Goal: Task Accomplishment & Management: Use online tool/utility

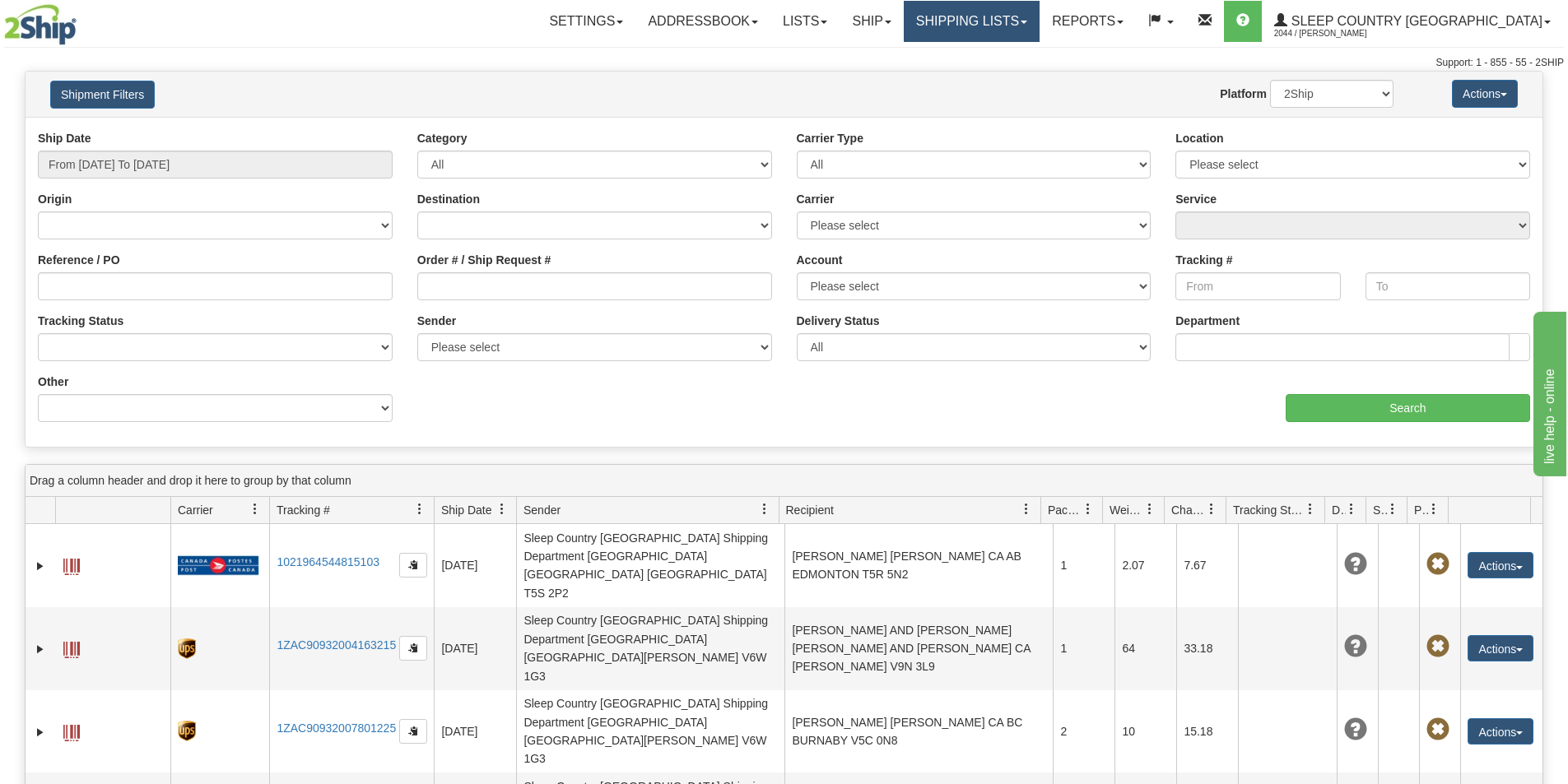
click at [1034, 15] on link "Shipping lists" at bounding box center [971, 21] width 136 height 41
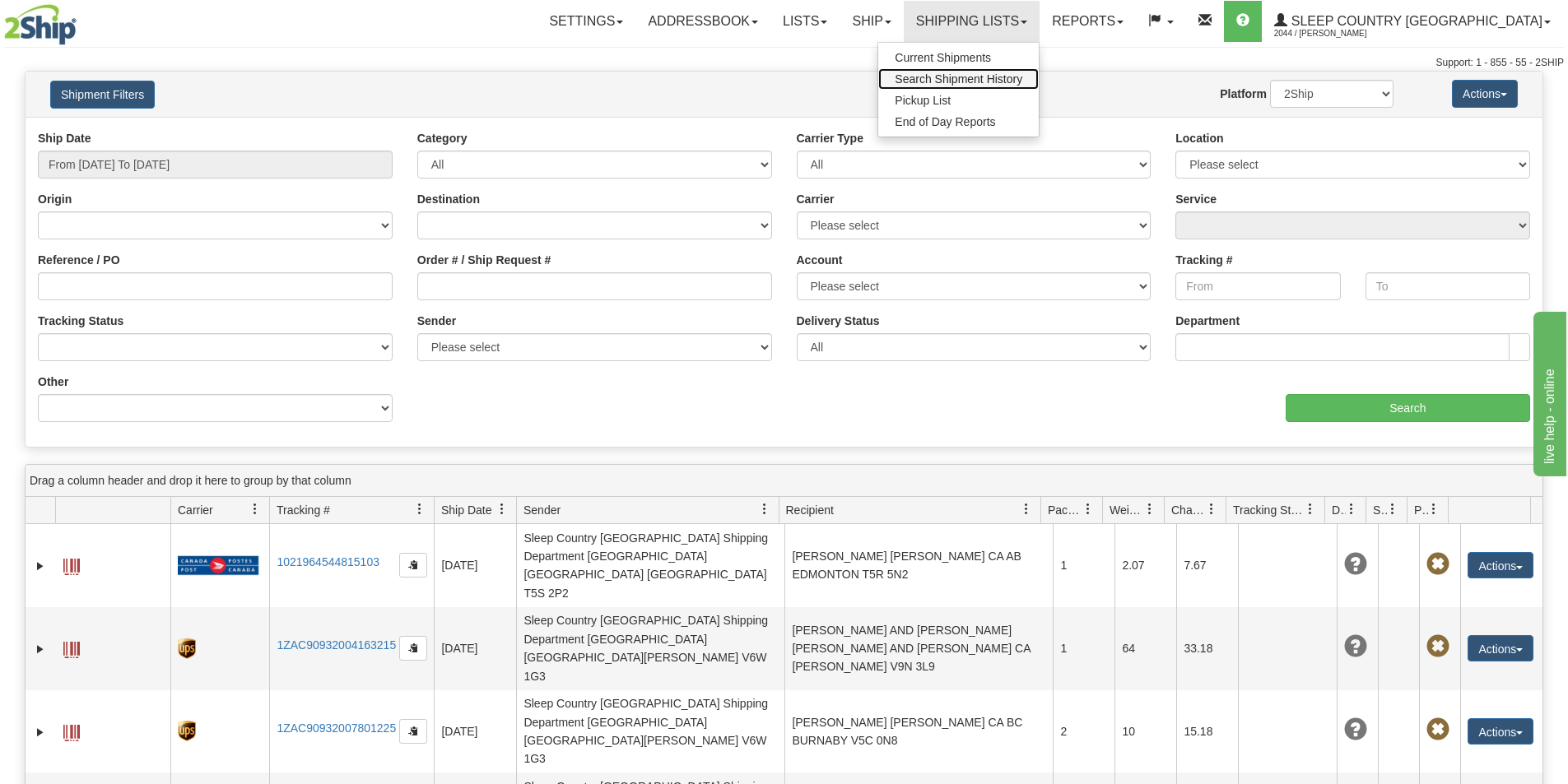
click at [1022, 76] on span "Search Shipment History" at bounding box center [958, 78] width 128 height 13
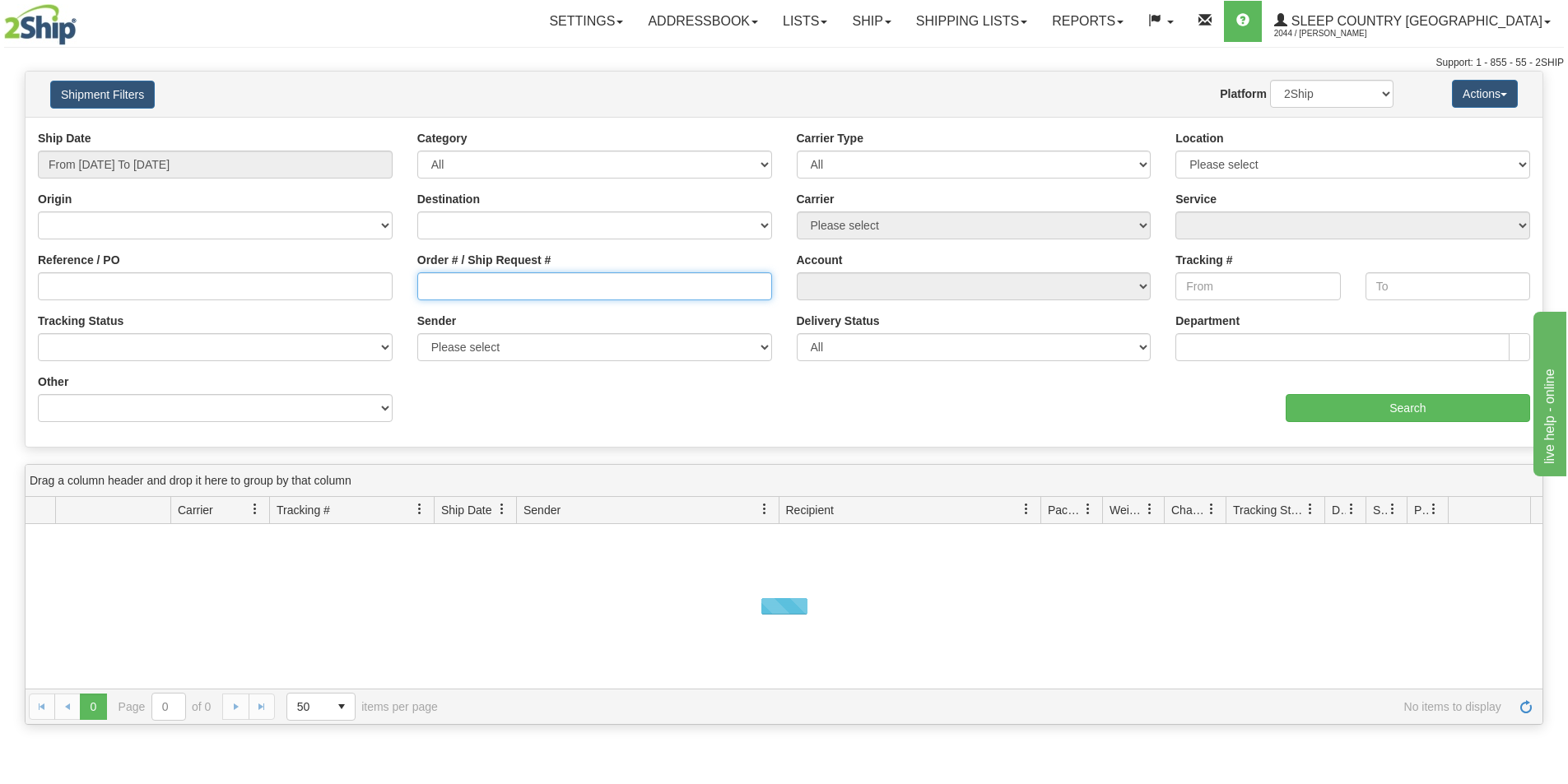
click at [457, 286] on input "Order # / Ship Request #" at bounding box center [594, 286] width 355 height 28
paste input "9000H986200"
click at [428, 284] on input "9000H986200" at bounding box center [594, 286] width 355 height 28
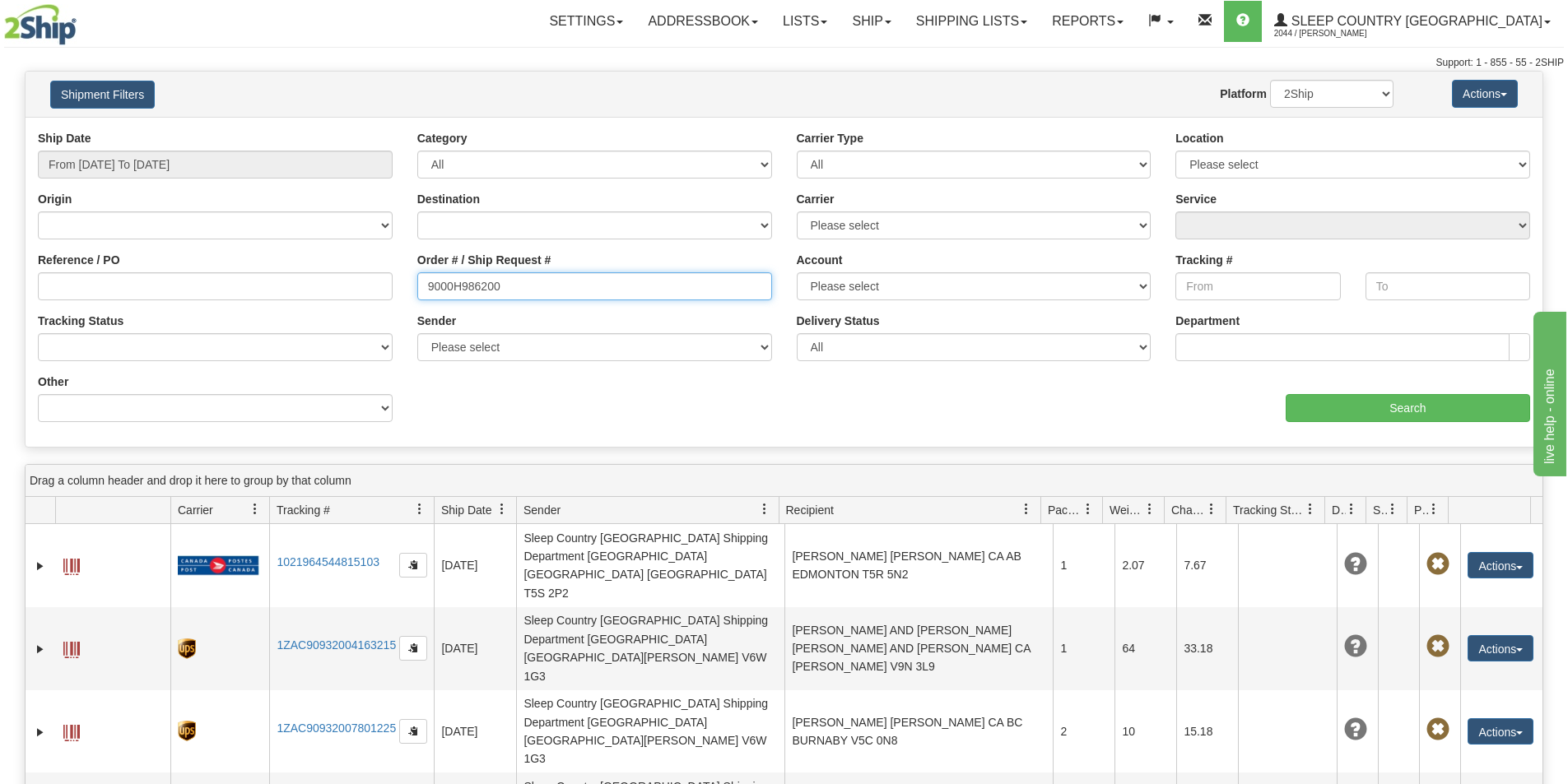
type input "9000H986200"
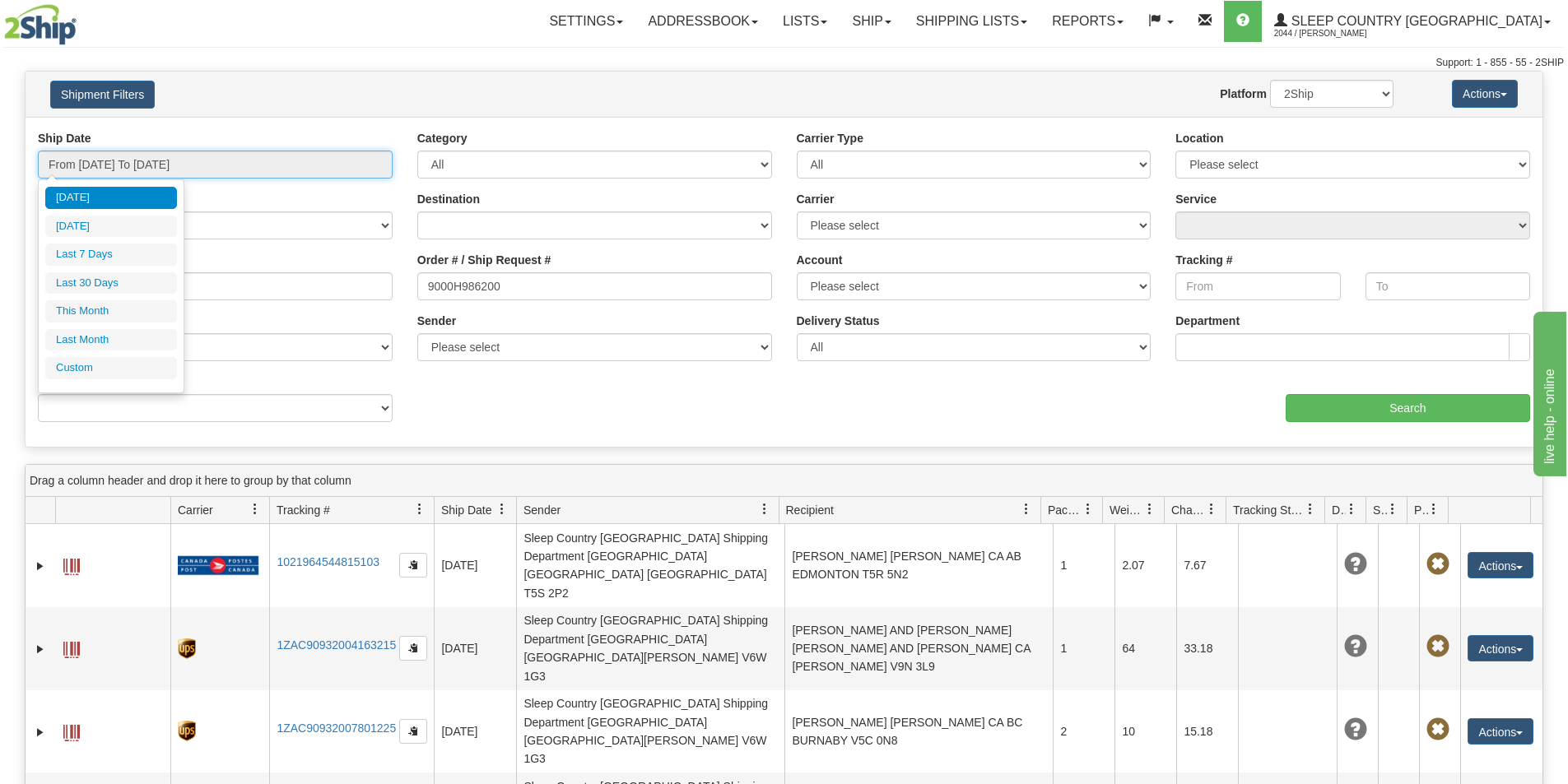
click at [198, 161] on input "From 08/13/2025 To 08/14/2025" at bounding box center [215, 164] width 355 height 28
click at [146, 279] on li "Last 30 Days" at bounding box center [111, 283] width 131 height 22
type input "From 07/16/2025 To 08/14/2025"
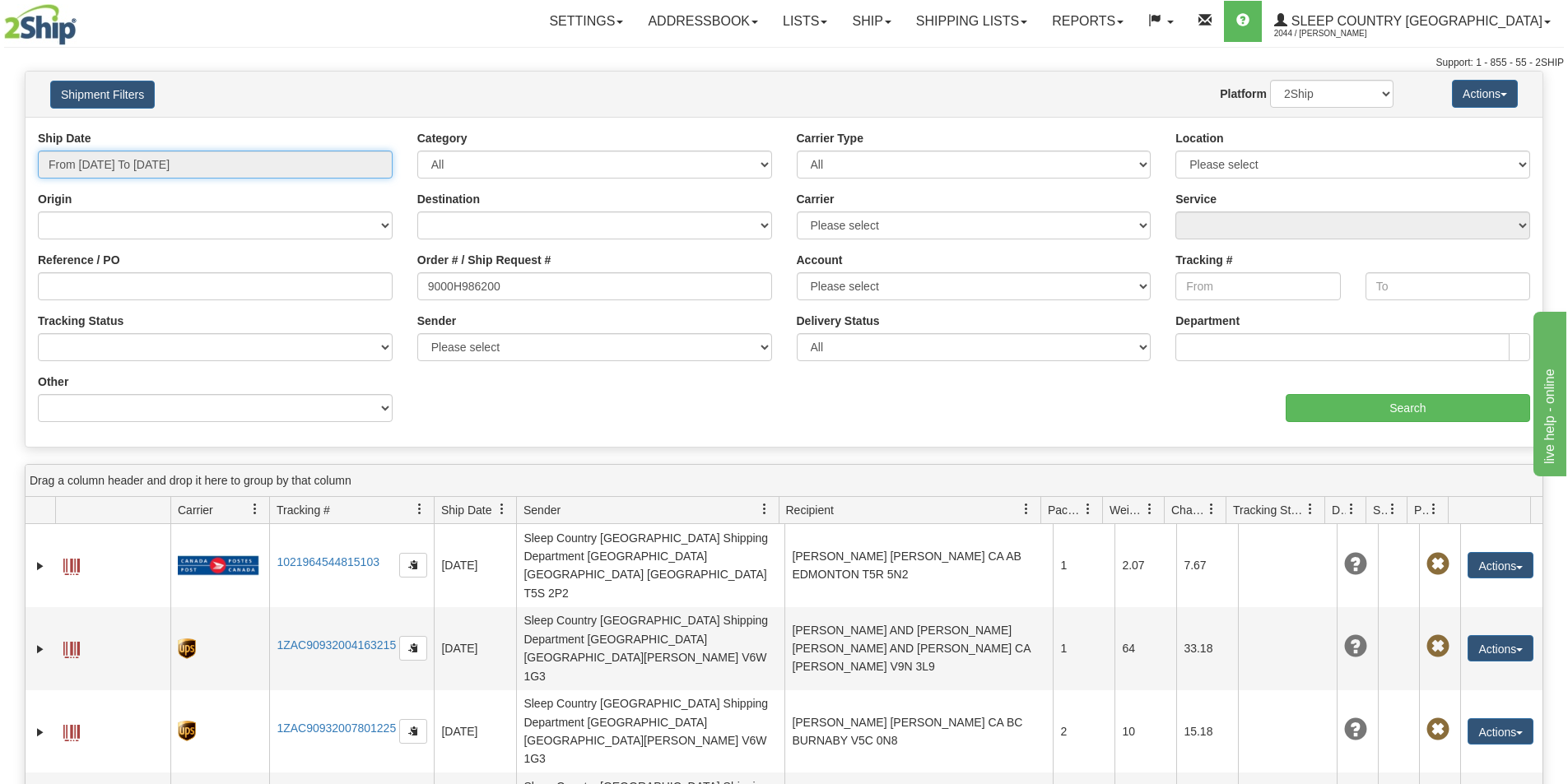
click at [210, 161] on input "From 07/16/2025 To 08/14/2025" at bounding box center [215, 164] width 355 height 28
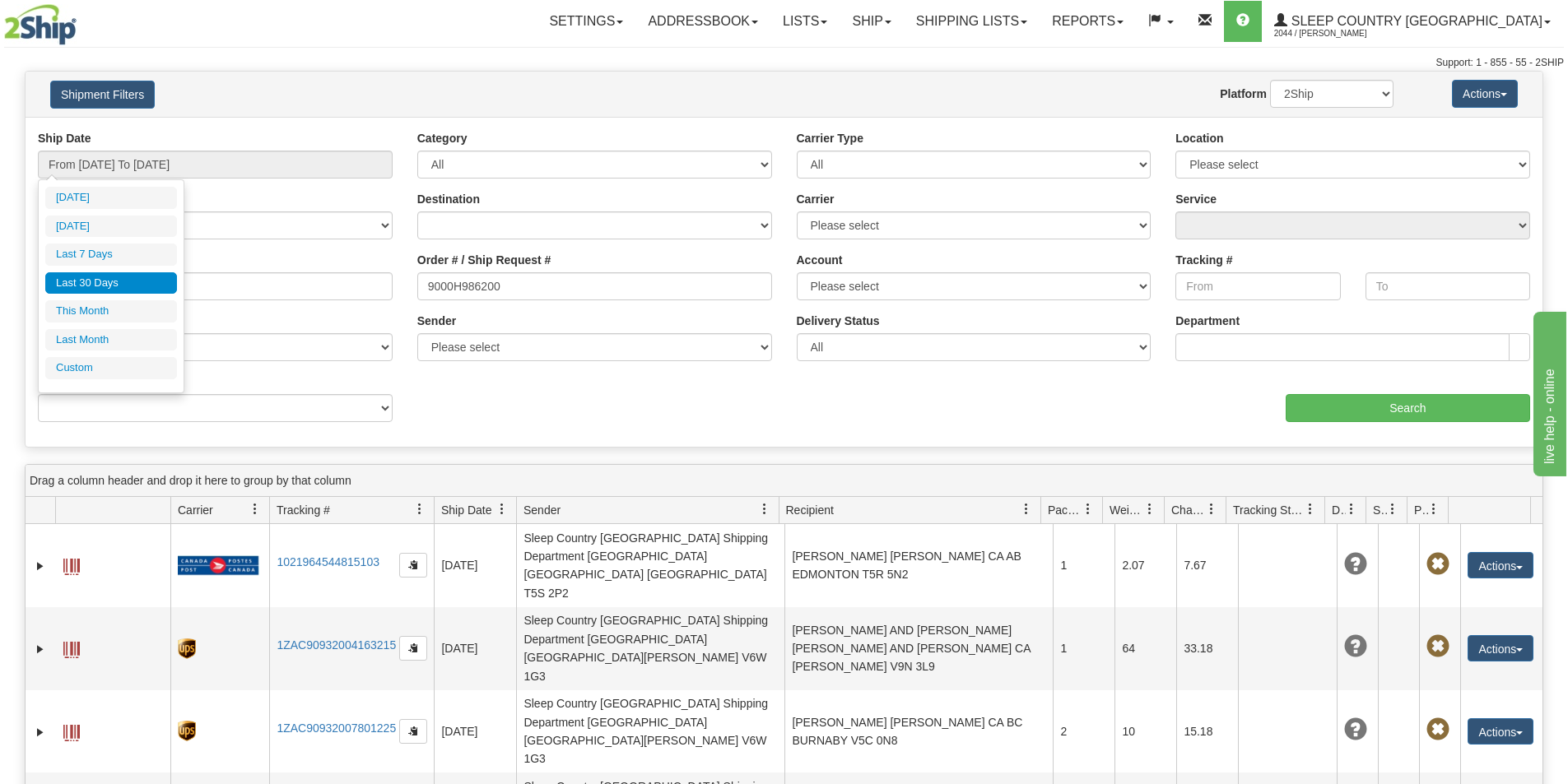
click at [130, 281] on li "Last 30 Days" at bounding box center [111, 283] width 131 height 22
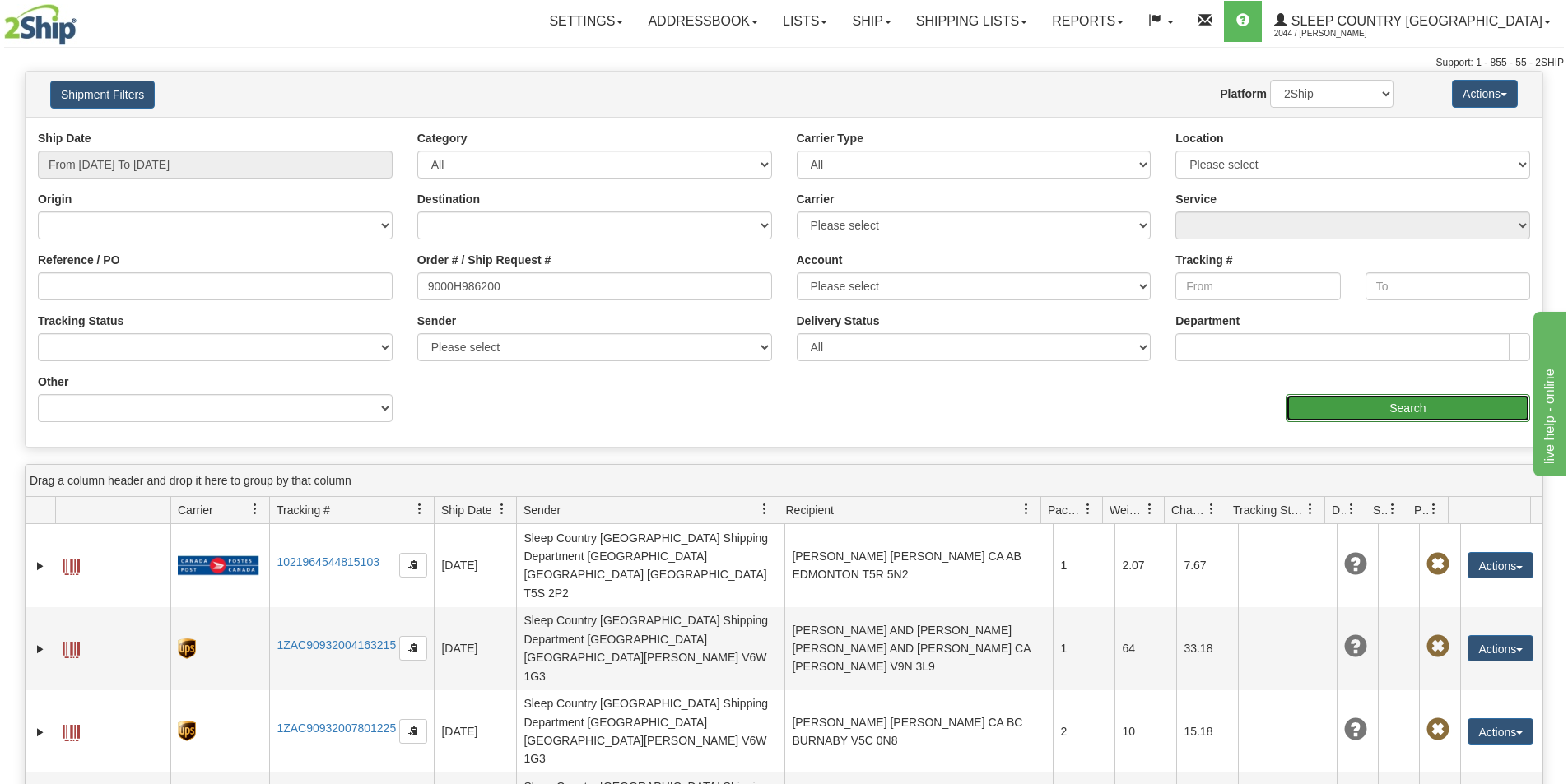
click at [1443, 404] on input "Search" at bounding box center [1407, 408] width 245 height 28
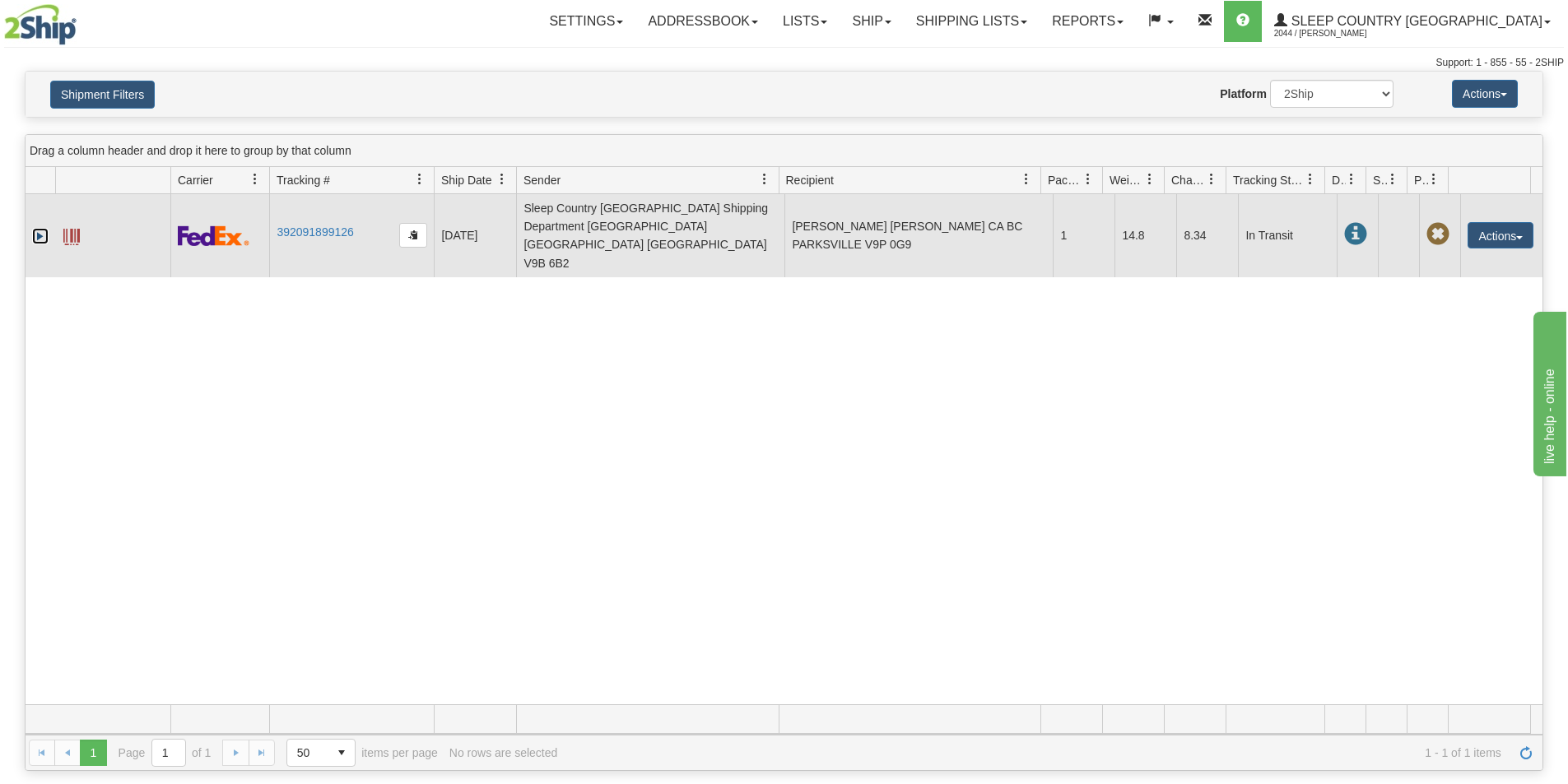
click at [43, 228] on link "Expand" at bounding box center [40, 235] width 16 height 16
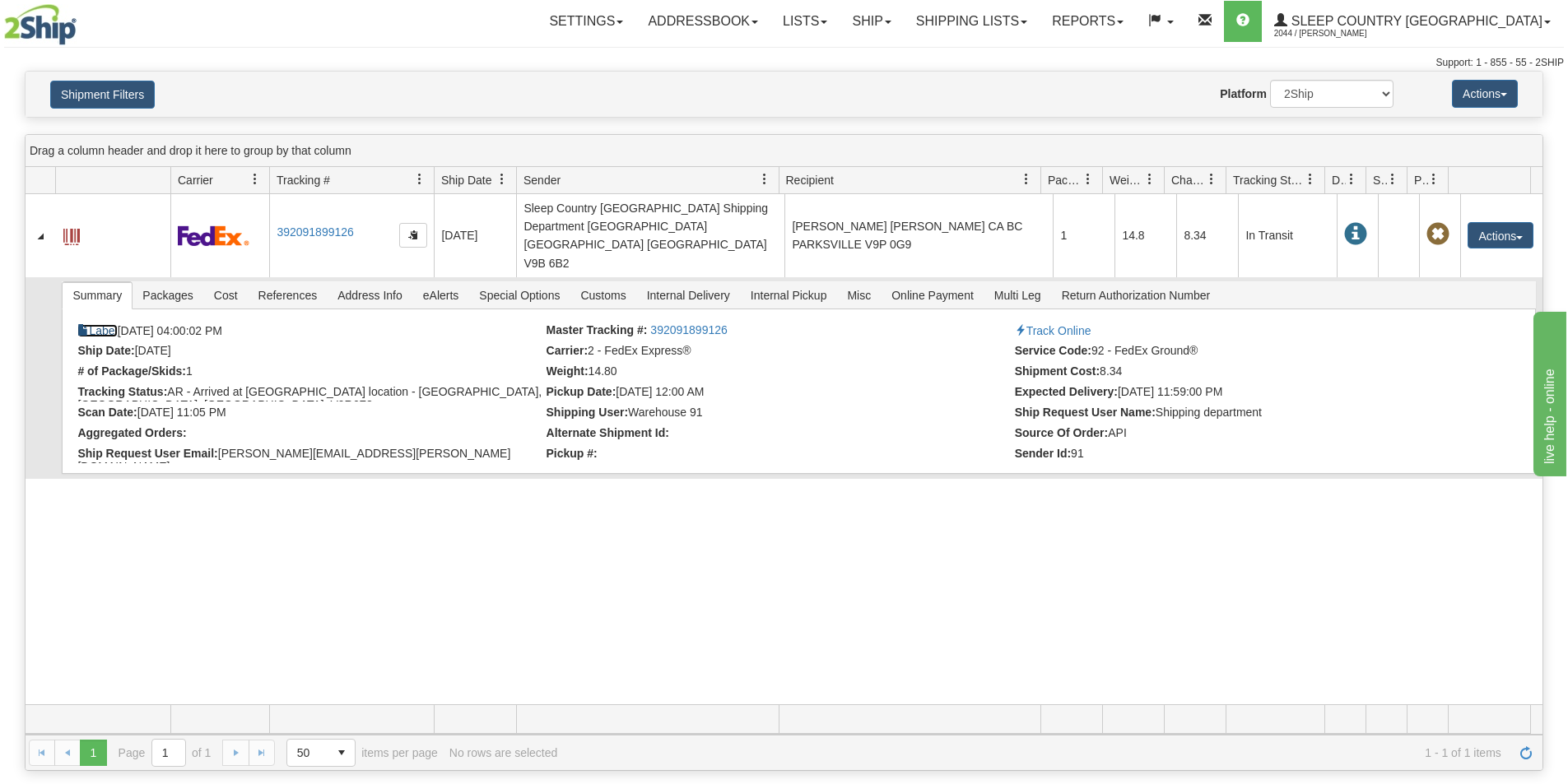
click at [104, 325] on link "Label" at bounding box center [97, 331] width 40 height 13
click at [814, 536] on div "31440494 2044 392091899126 08/13/2025 08/13/2025 04:00:02 PM Sleep Country Cana…" at bounding box center [784, 449] width 1516 height 510
drag, startPoint x: 989, startPoint y: 561, endPoint x: 994, endPoint y: 573, distance: 13.0
click at [994, 572] on div "31440494 2044 392091899126 08/13/2025 08/13/2025 04:00:02 PM Sleep Country Cana…" at bounding box center [784, 449] width 1516 height 510
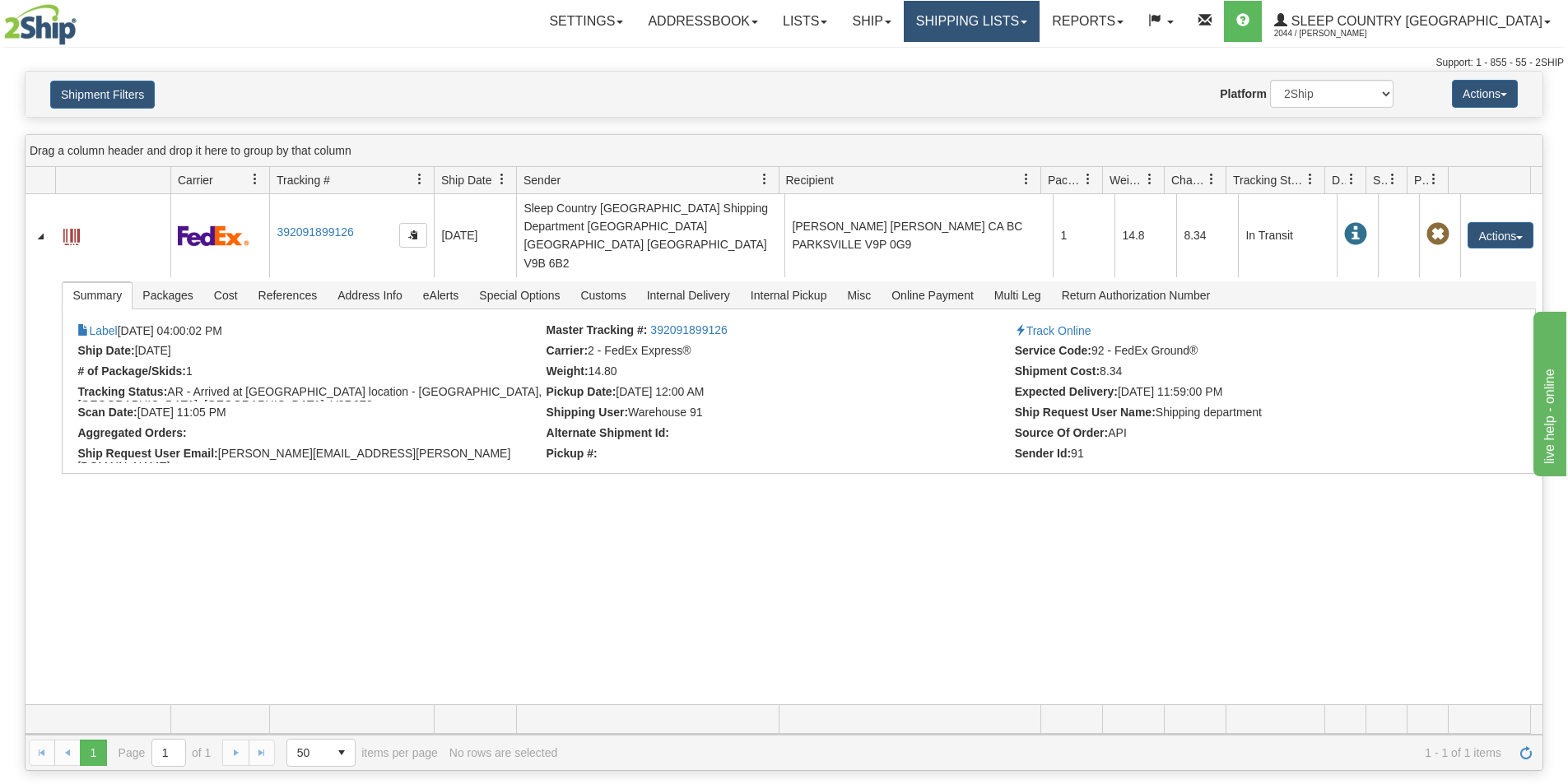
click at [1039, 15] on link "Shipping lists" at bounding box center [971, 21] width 136 height 41
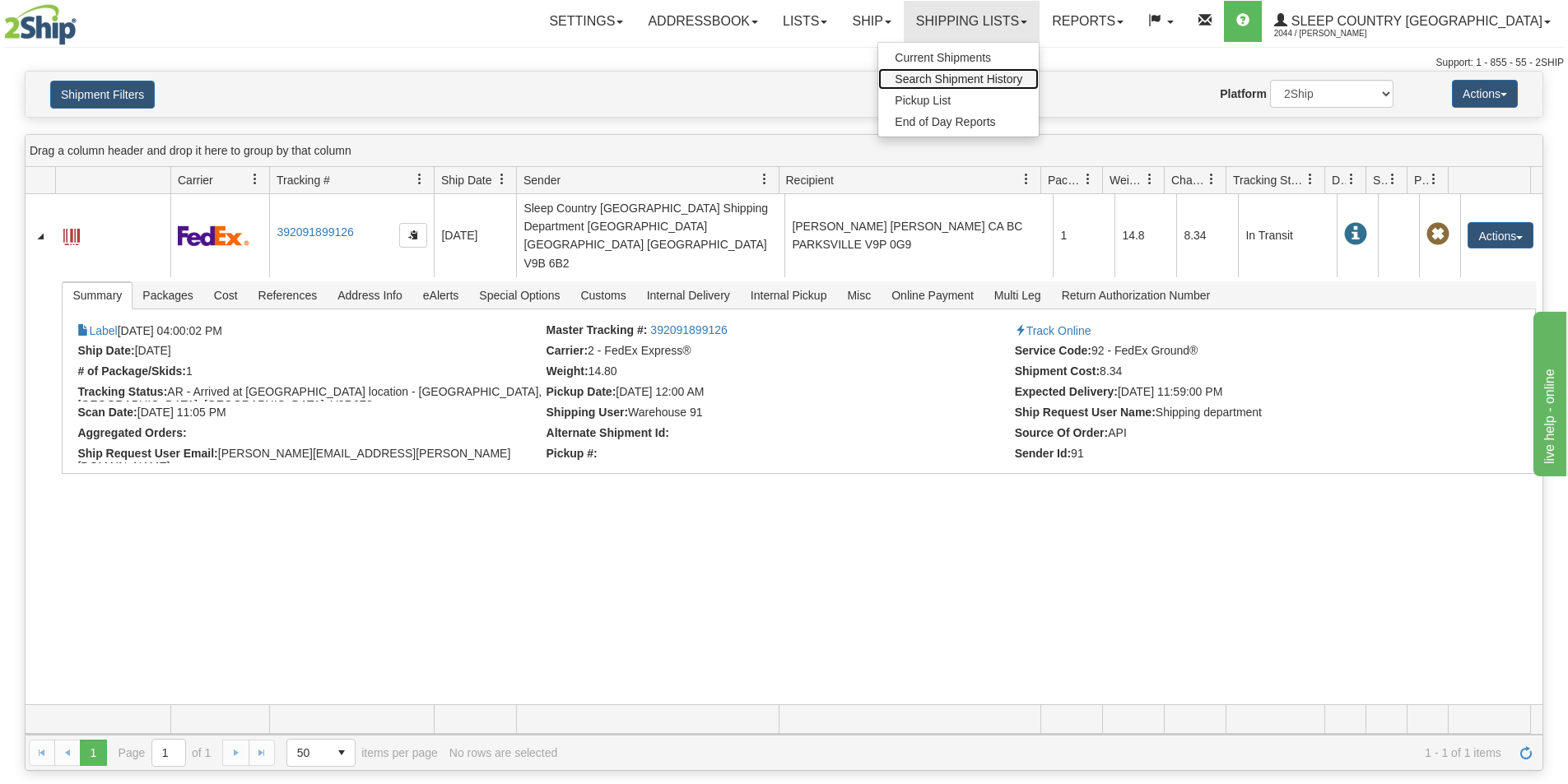
click at [1022, 74] on span "Search Shipment History" at bounding box center [958, 78] width 128 height 13
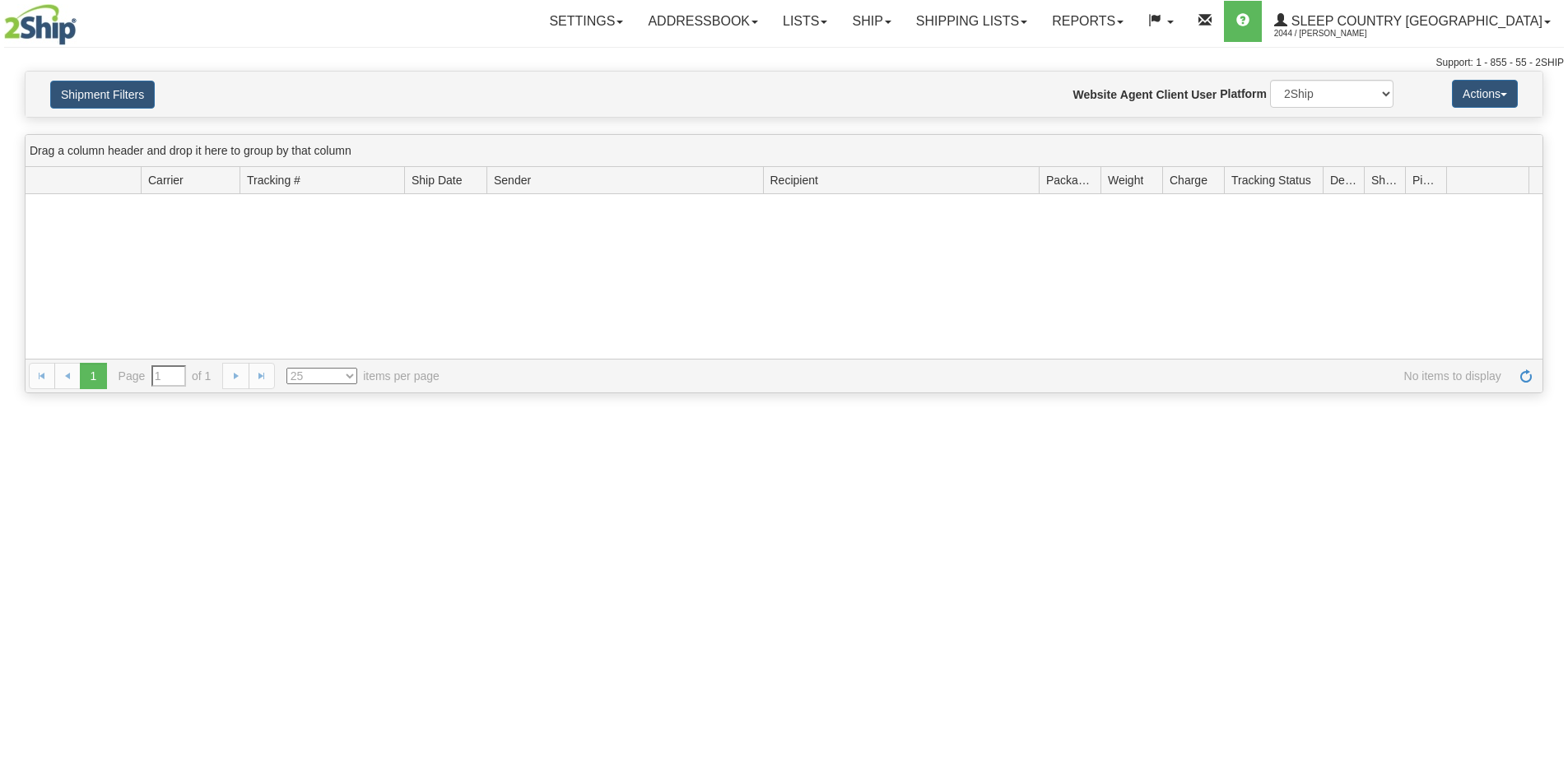
type input "From [DATE] To [DATE]"
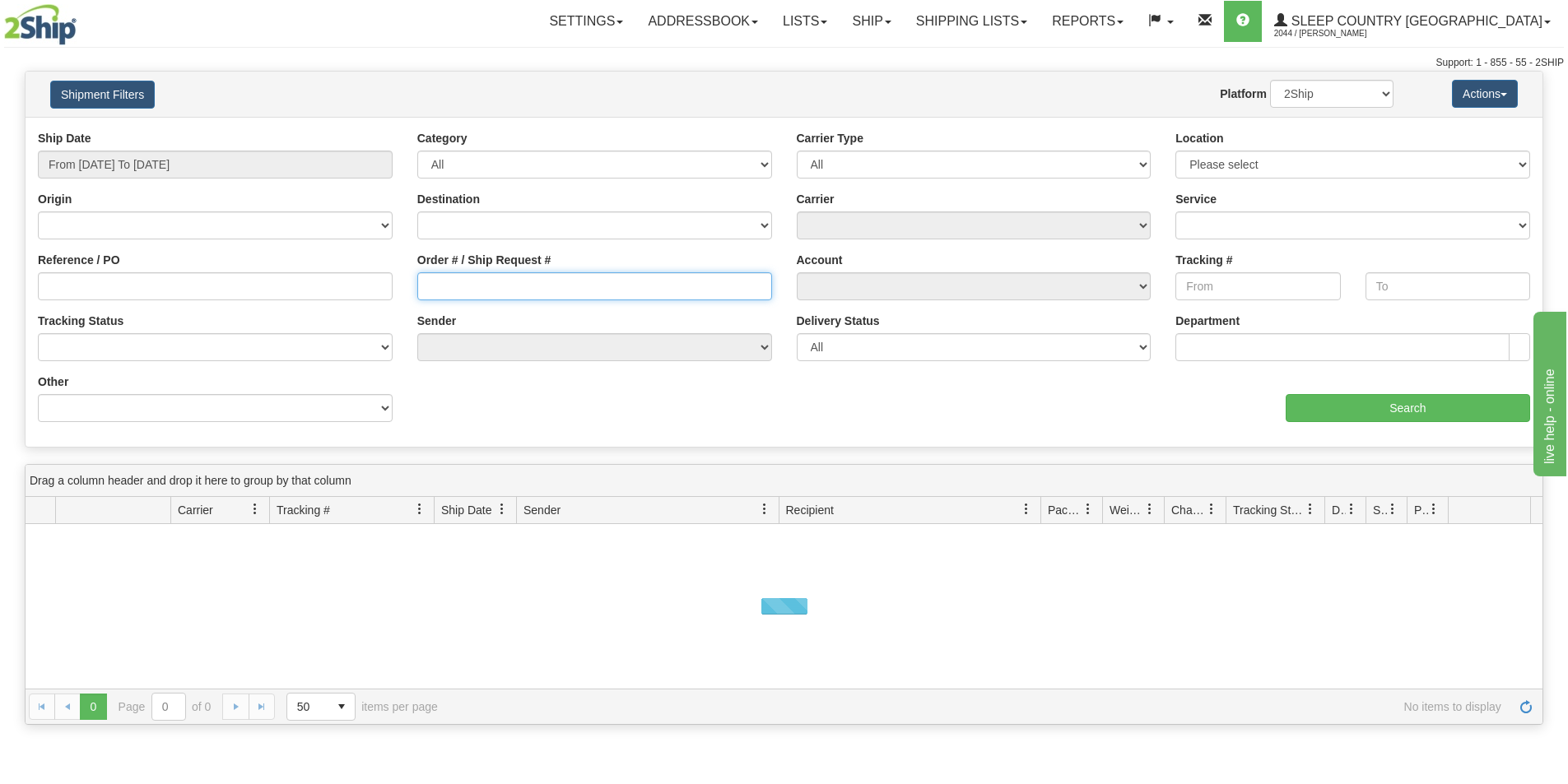
click at [496, 284] on input "Order # / Ship Request #" at bounding box center [594, 286] width 355 height 28
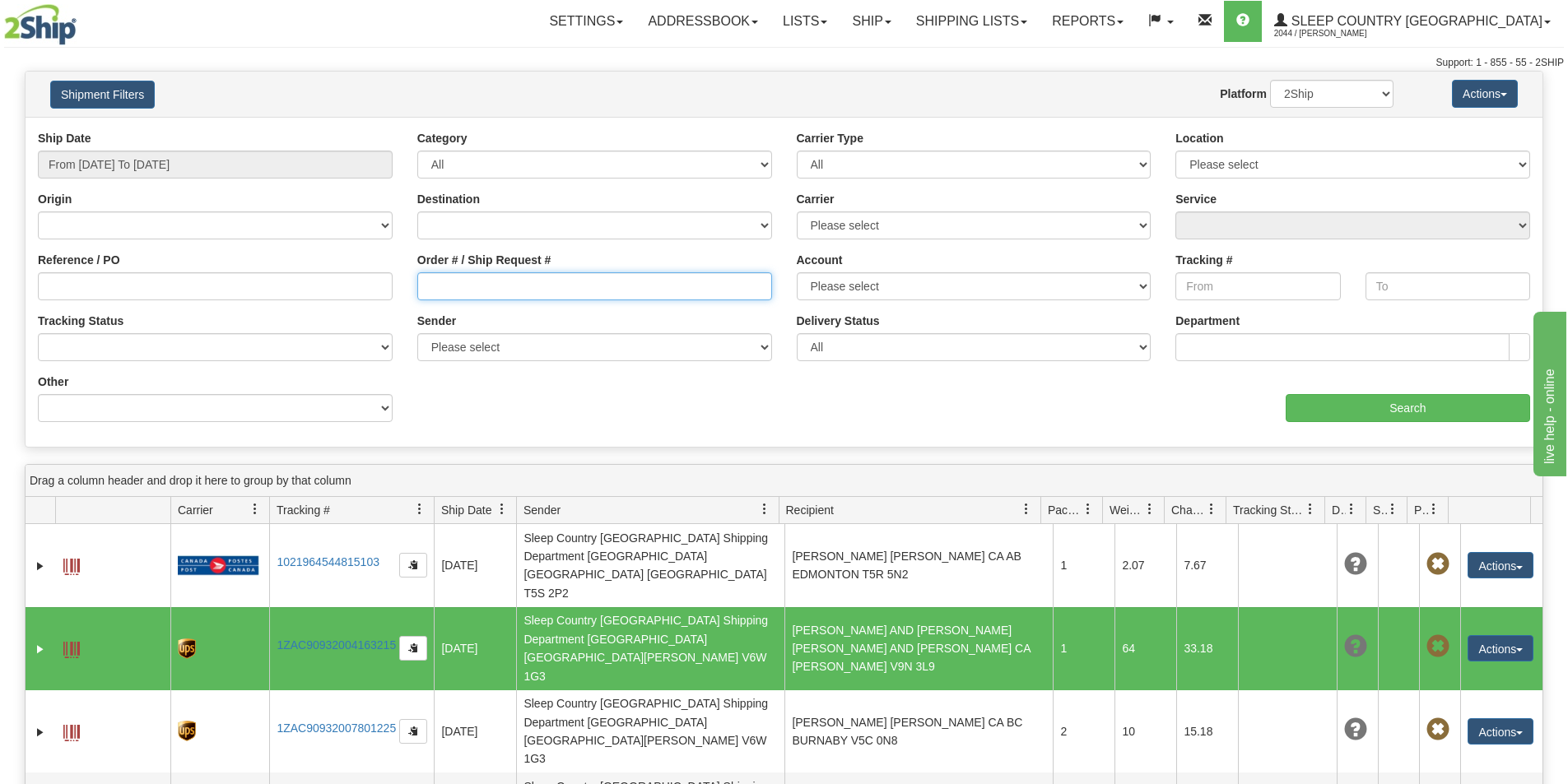
click at [438, 283] on input "Order # / Ship Request #" at bounding box center [594, 286] width 355 height 28
paste input "9000H986200"
click at [424, 289] on input "9000H986200" at bounding box center [594, 286] width 355 height 28
type input "9000H986200"
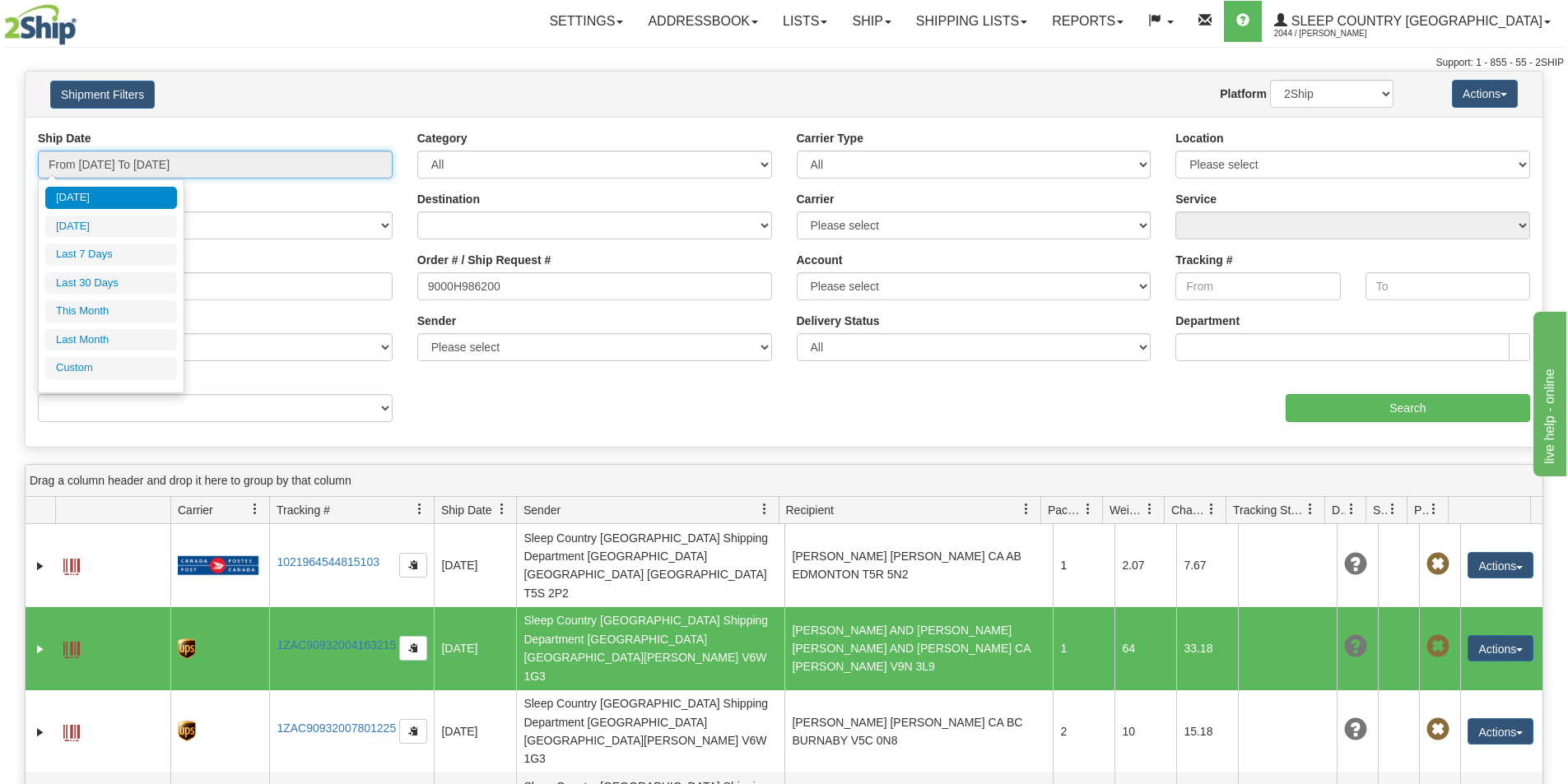
click at [205, 159] on input "From 08/13/2025 To 08/14/2025" at bounding box center [215, 164] width 355 height 28
drag, startPoint x: 149, startPoint y: 278, endPoint x: 1041, endPoint y: 365, distance: 896.2
click at [155, 278] on li "Last 30 Days" at bounding box center [111, 283] width 131 height 22
type input "From 07/16/2025 To 08/14/2025"
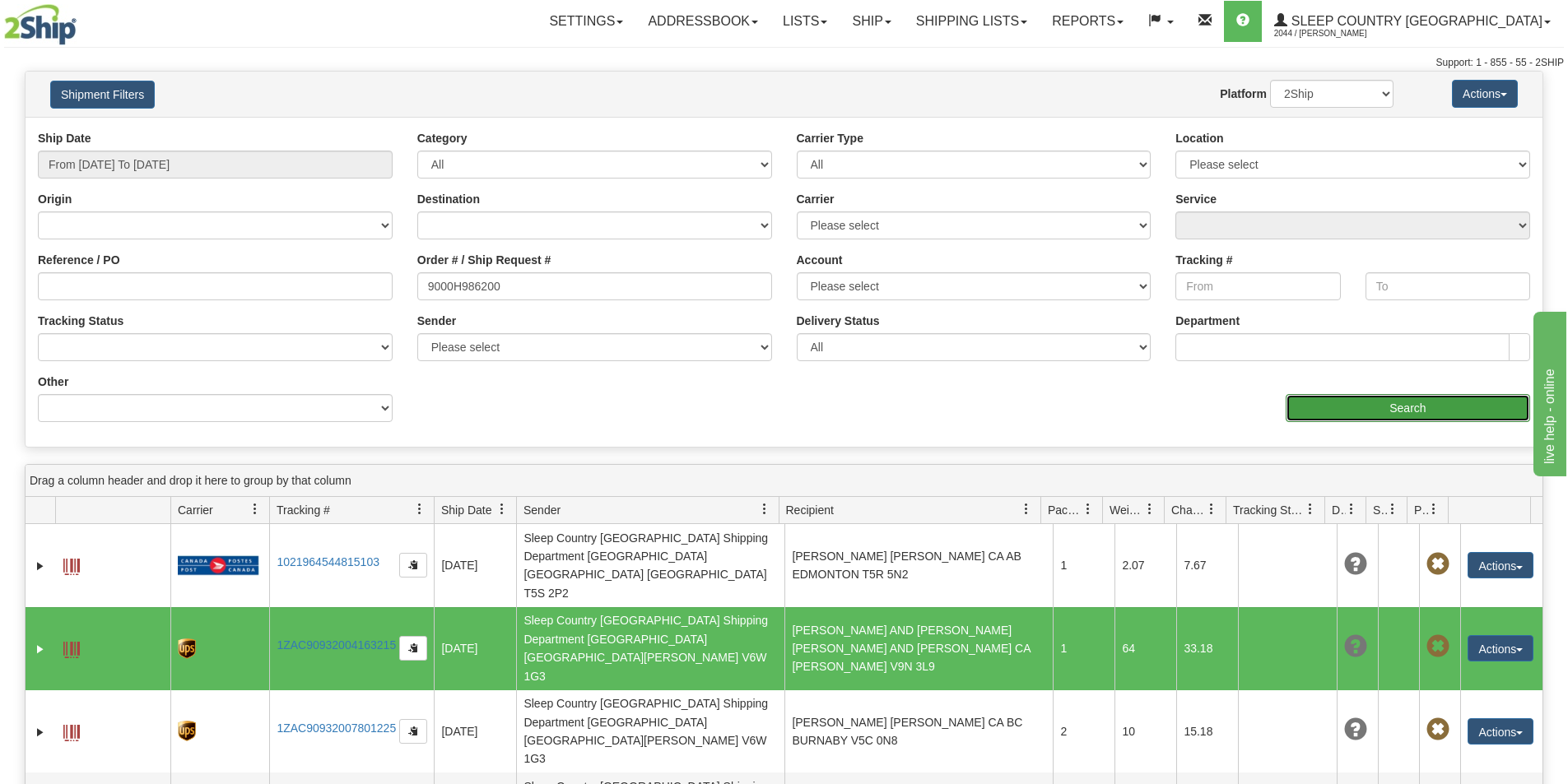
click at [1385, 402] on input "Search" at bounding box center [1407, 408] width 245 height 28
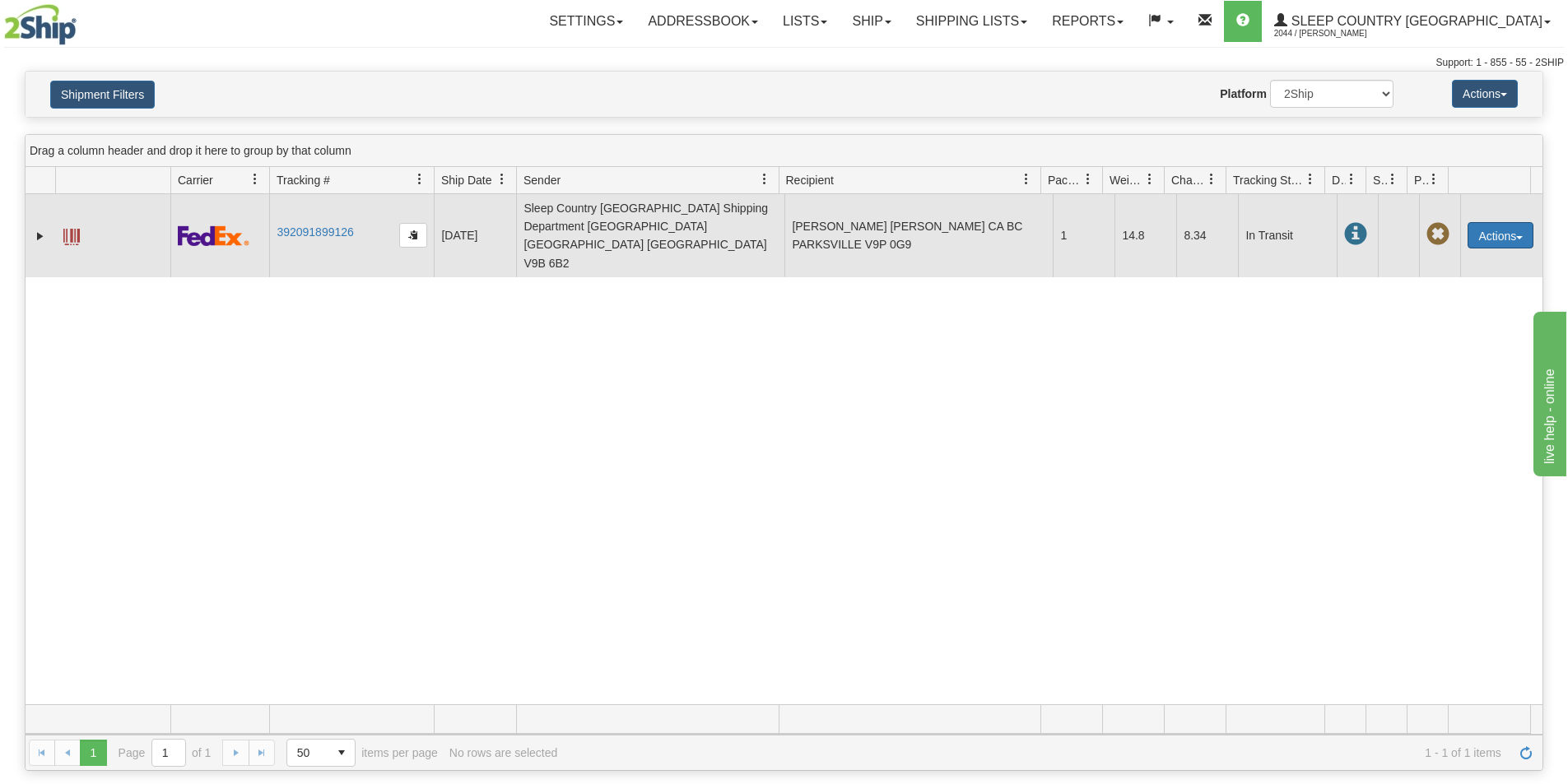
click at [1489, 222] on button "Actions" at bounding box center [1500, 235] width 66 height 27
click at [1462, 277] on link "Return" at bounding box center [1466, 287] width 131 height 21
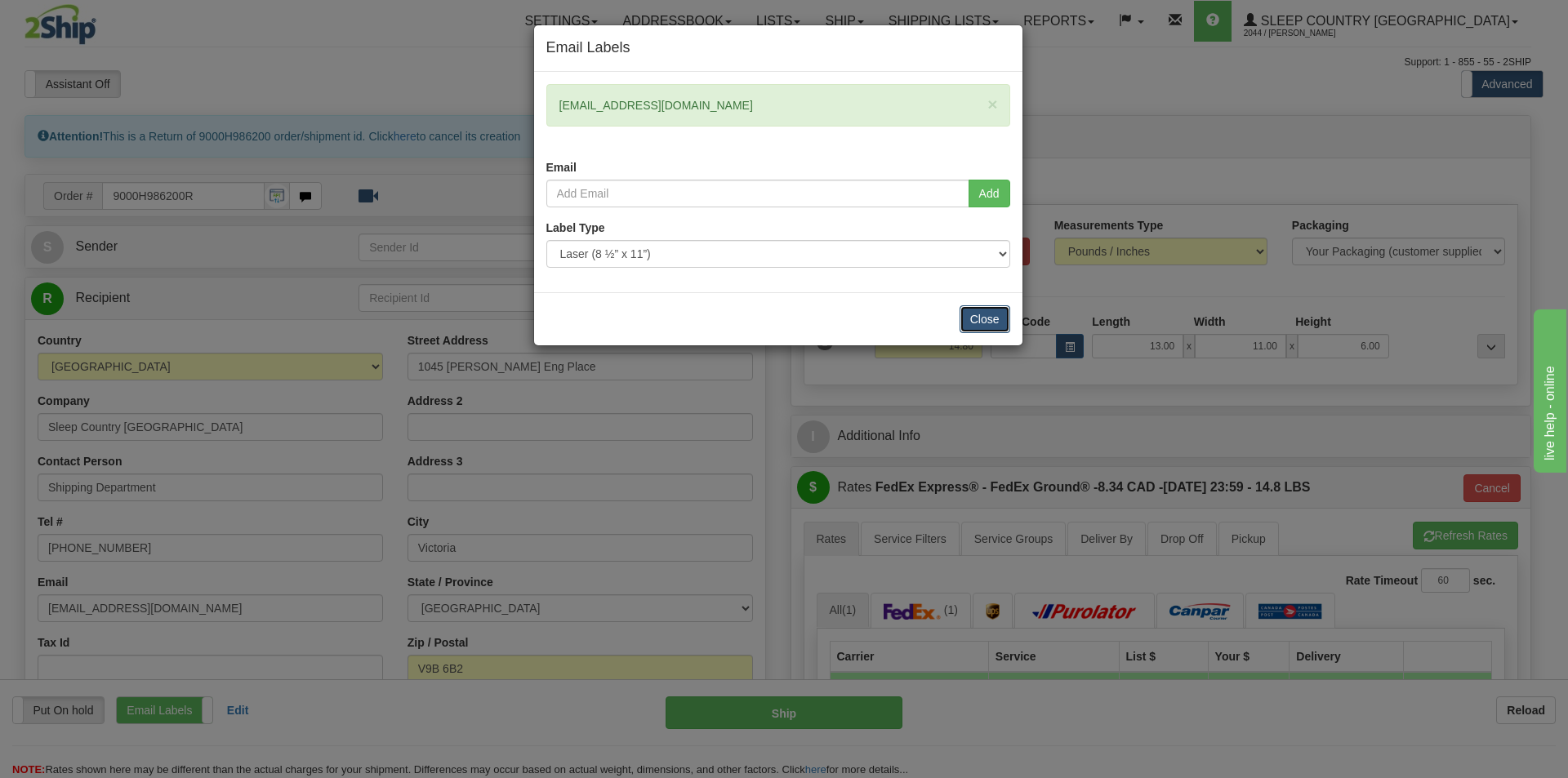
click at [993, 314] on button "Close" at bounding box center [984, 319] width 50 height 28
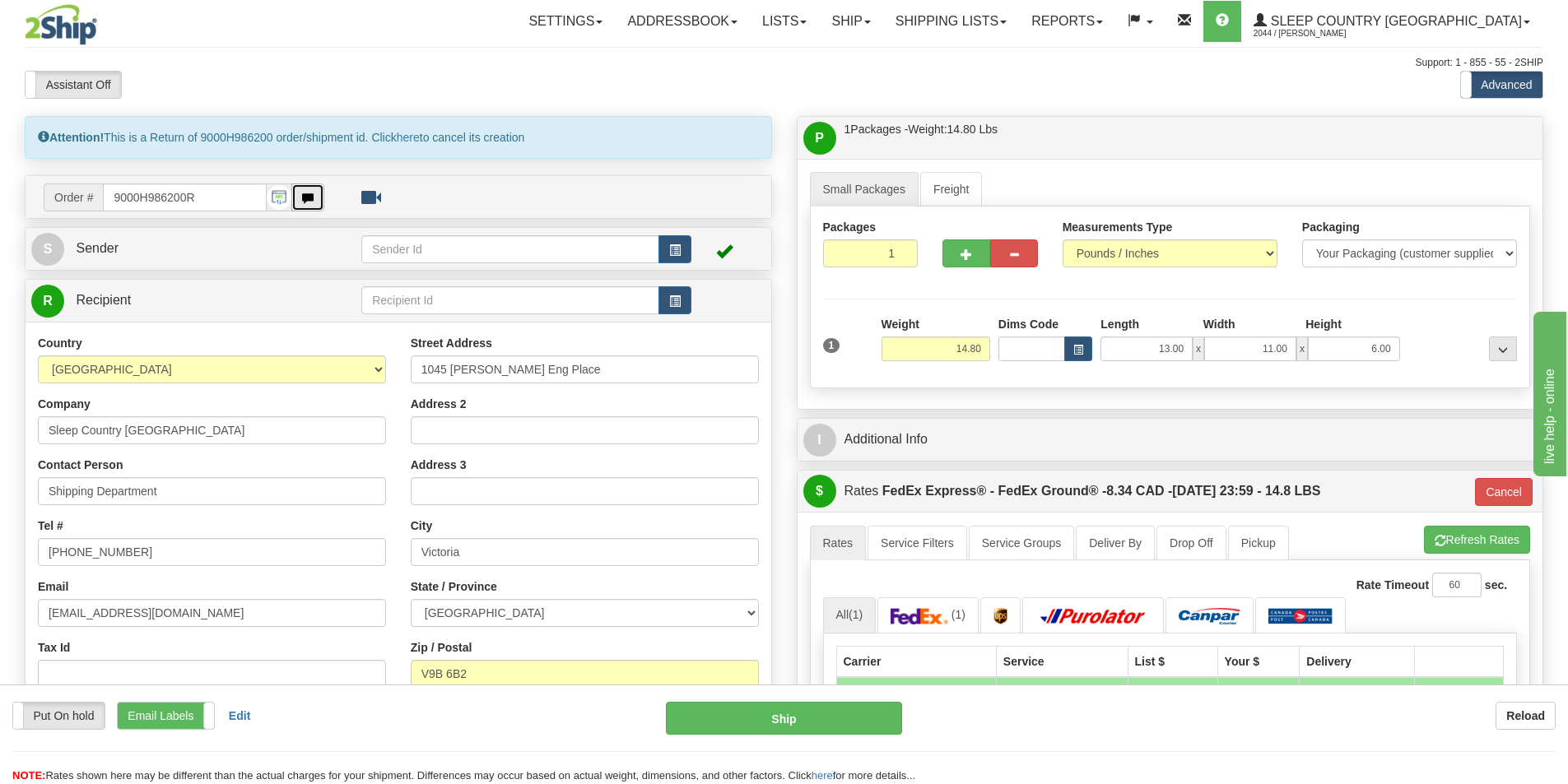
click at [307, 193] on span "button" at bounding box center [307, 198] width 11 height 10
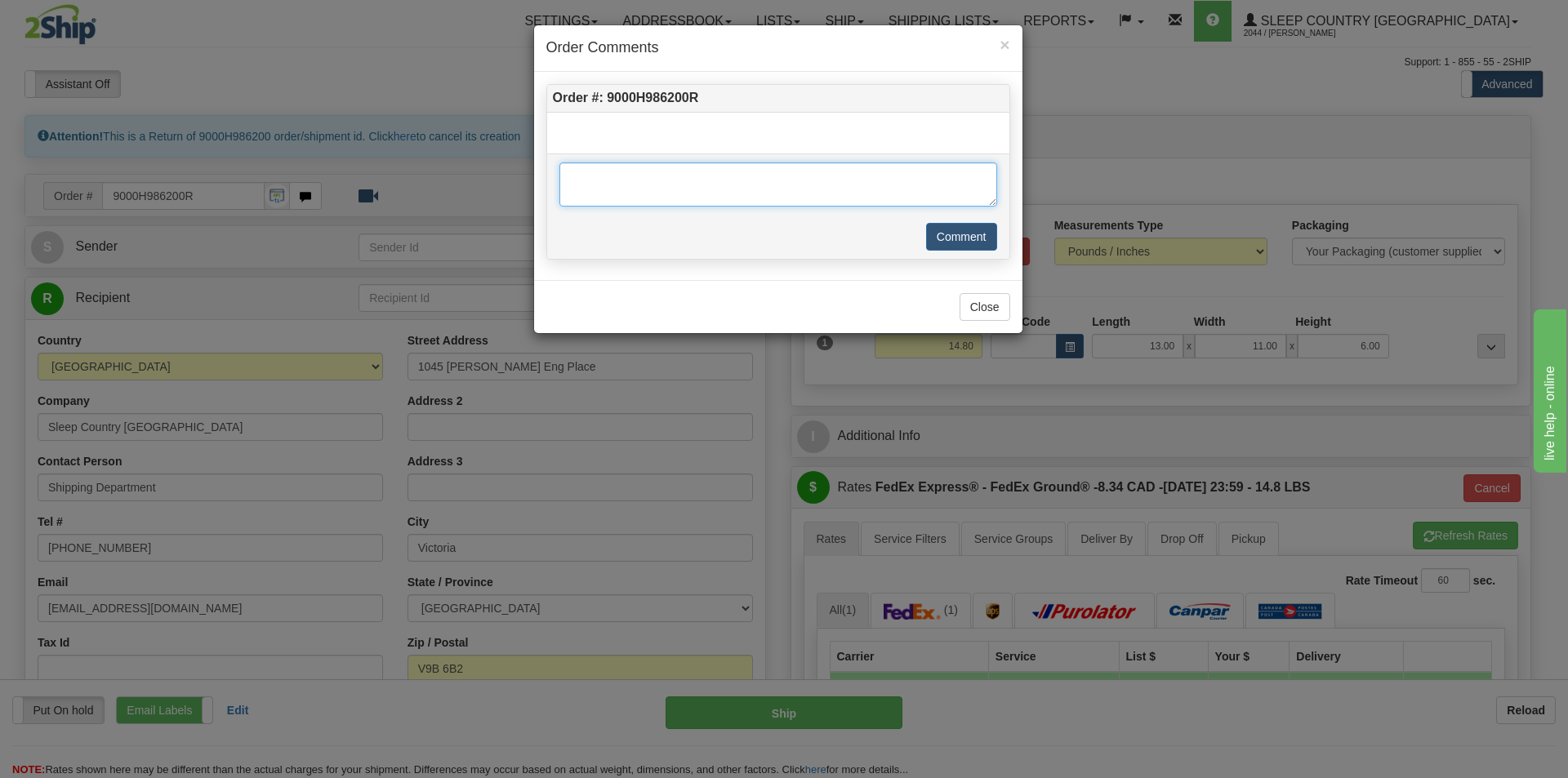
click at [662, 189] on textarea at bounding box center [779, 185] width 438 height 44
type textarea "not needed - wrong order placed"
click at [980, 239] on button "Comment" at bounding box center [961, 237] width 71 height 28
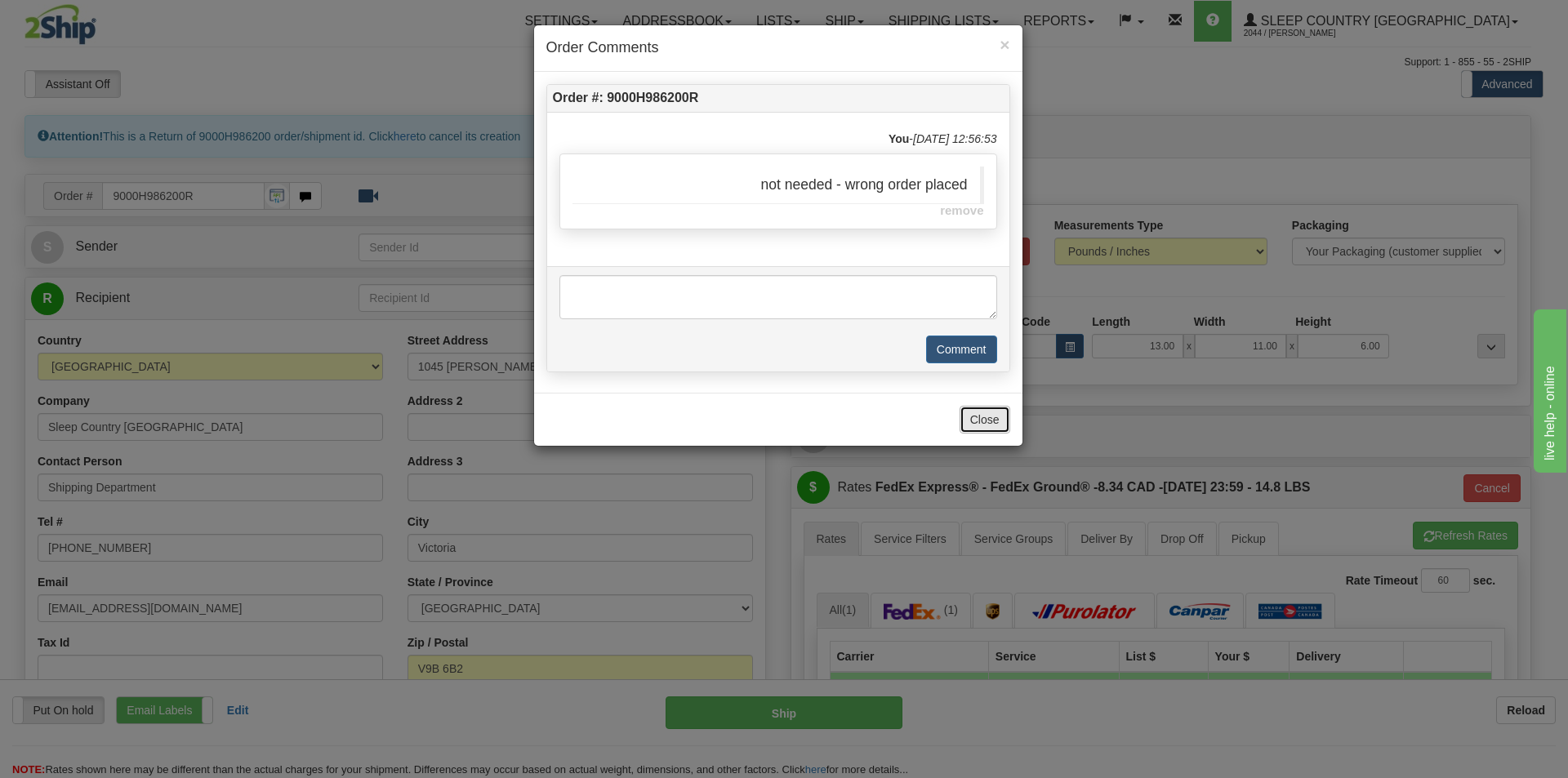
click at [990, 422] on button "Close" at bounding box center [984, 419] width 50 height 28
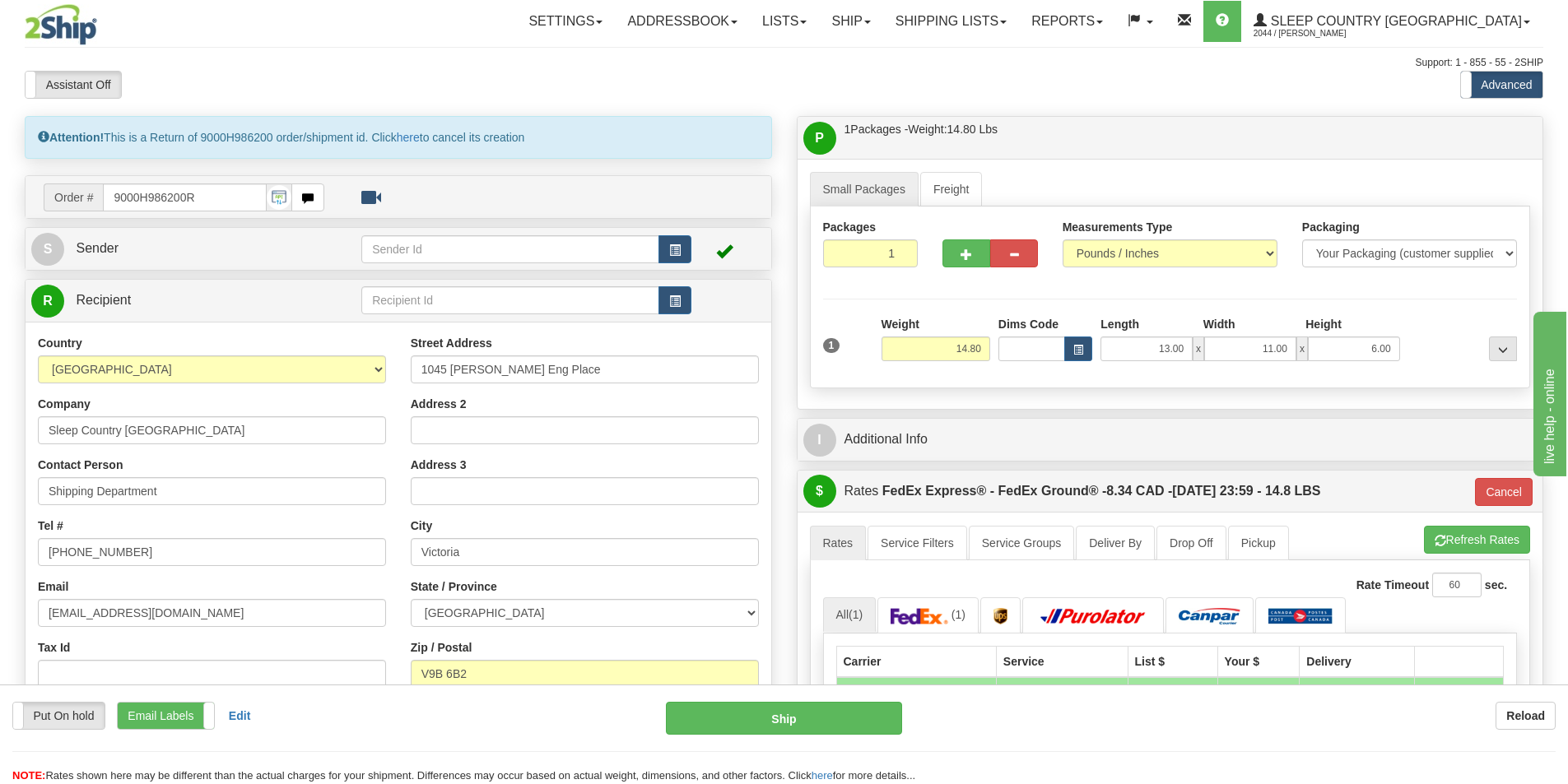
click at [713, 80] on div "Assistant On Assistant Off Do a return Do a return Previous Next Standard Advan…" at bounding box center [783, 84] width 1543 height 28
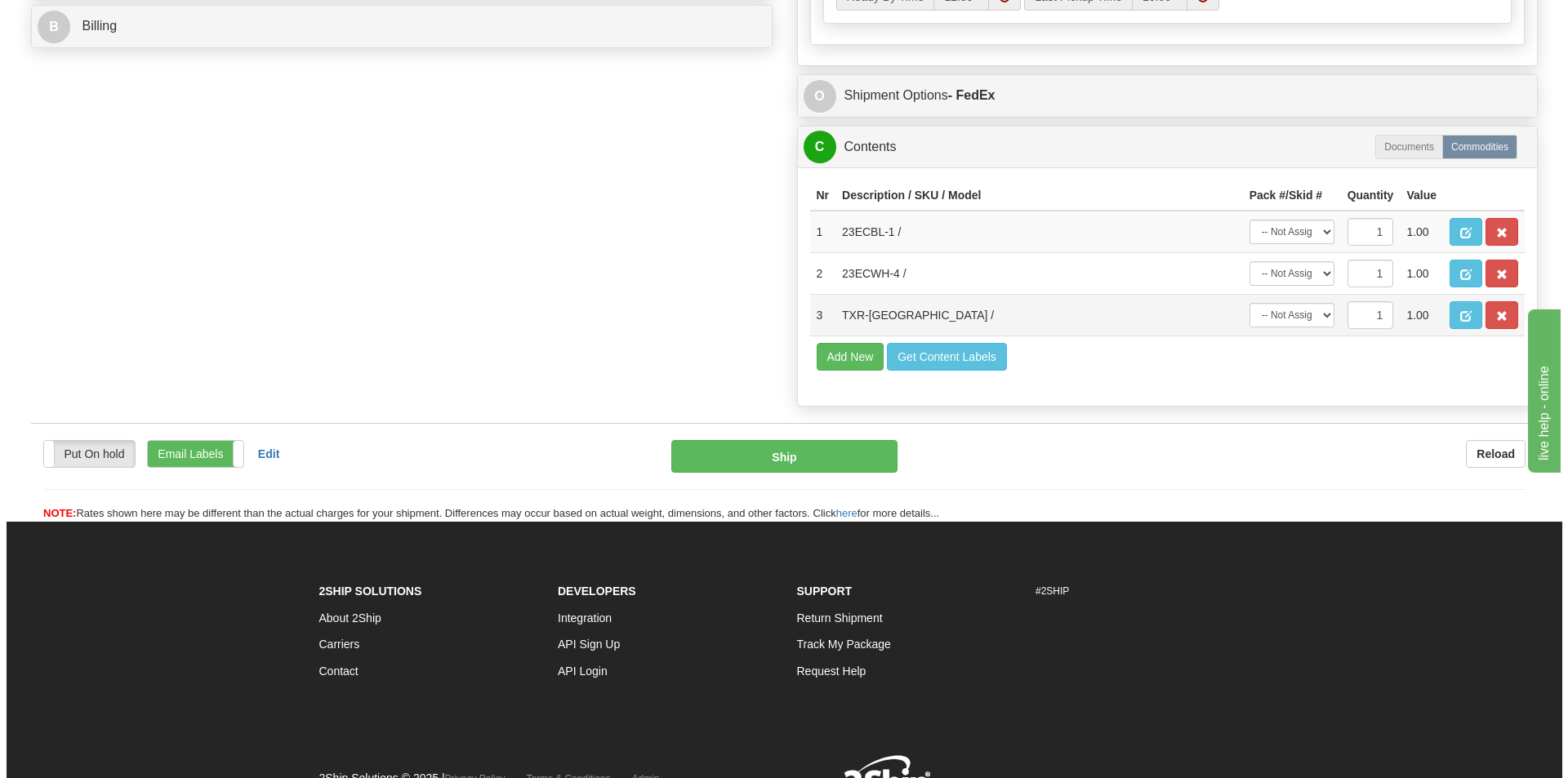
scroll to position [921, 0]
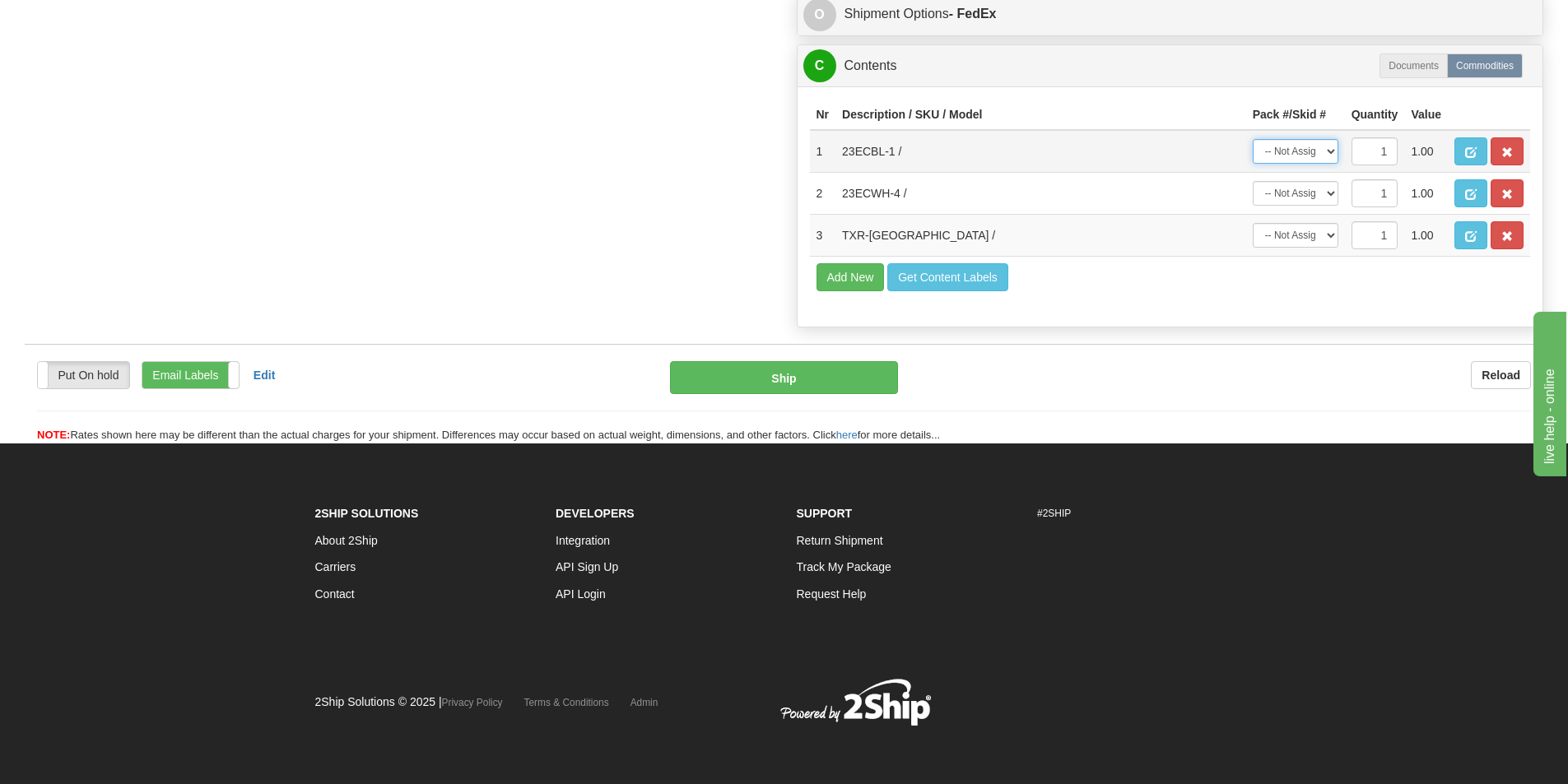
drag, startPoint x: 1330, startPoint y: 149, endPoint x: 1300, endPoint y: 163, distance: 33.1
click at [1329, 149] on select "-- Not Assigned -- Package 1" at bounding box center [1296, 151] width 86 height 25
select select "0"
click at [1253, 139] on select "-- Not Assigned -- Package 1" at bounding box center [1296, 151] width 86 height 25
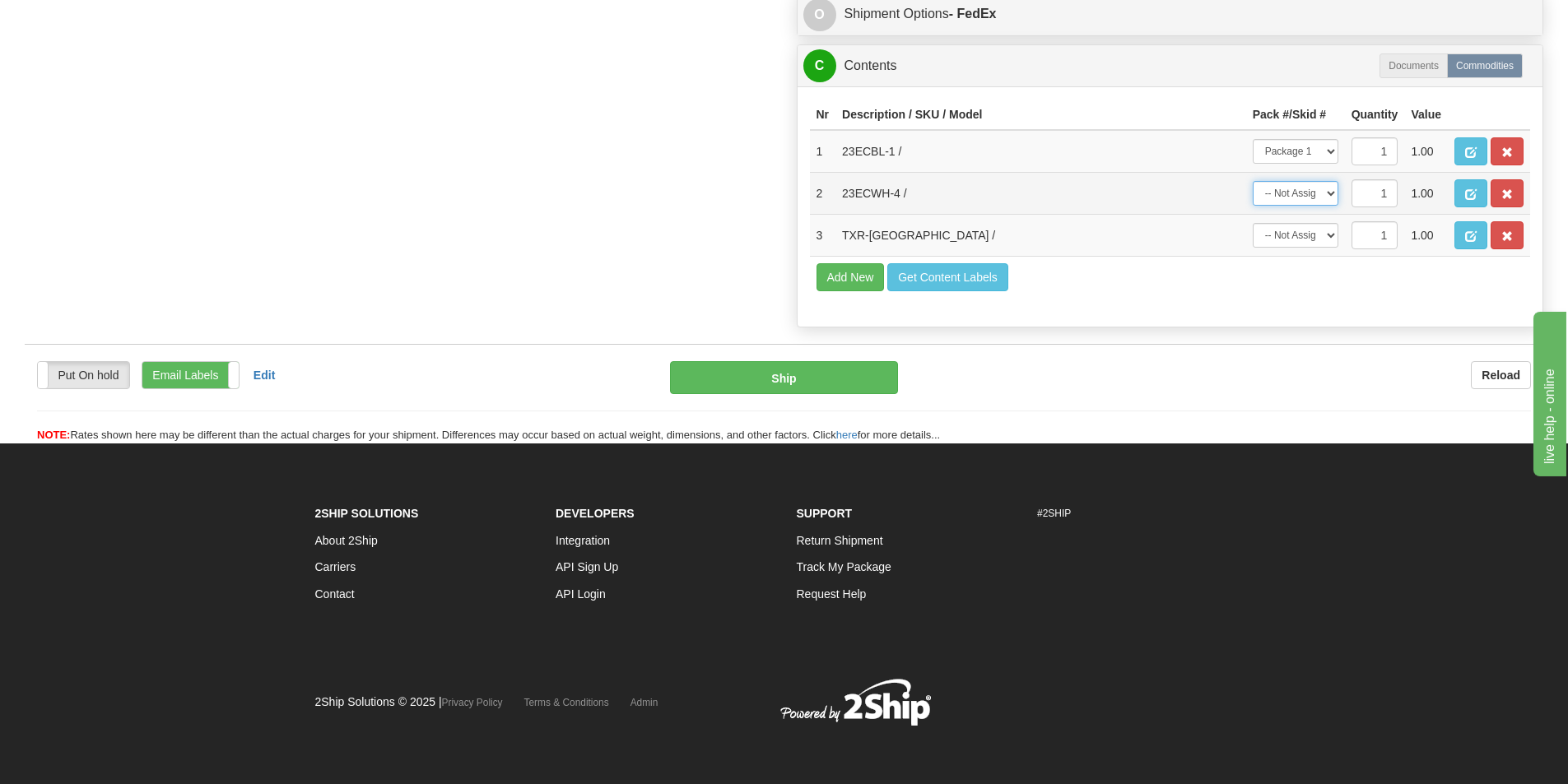
click at [1297, 190] on select "-- Not Assigned -- Package 1" at bounding box center [1296, 193] width 86 height 25
select select "0"
click at [1253, 181] on select "-- Not Assigned -- Package 1" at bounding box center [1296, 193] width 86 height 25
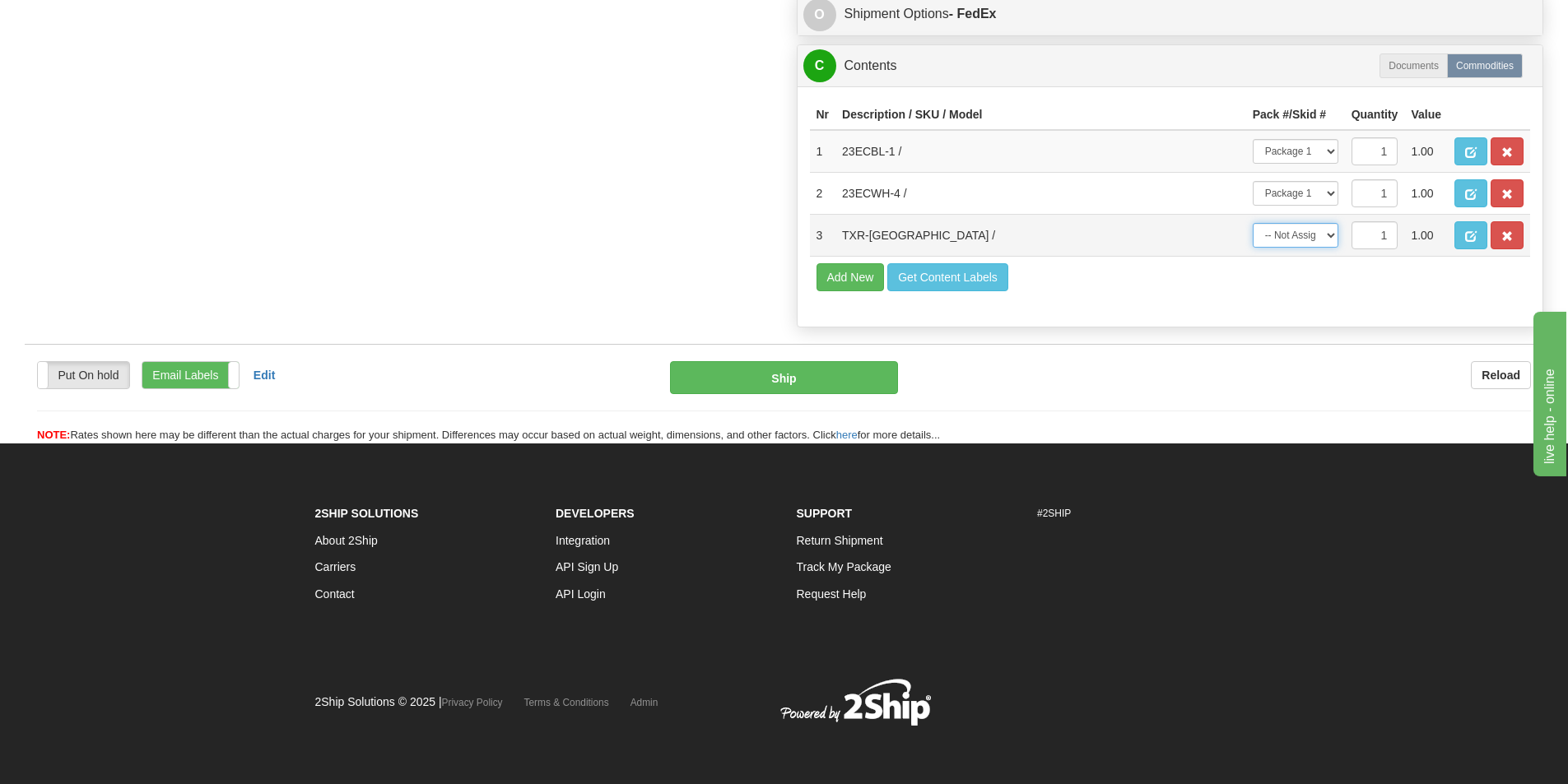
click at [1335, 235] on select "-- Not Assigned -- Package 1" at bounding box center [1296, 235] width 86 height 25
click at [1253, 223] on select "-- Not Assigned -- Package 1" at bounding box center [1296, 235] width 86 height 25
drag, startPoint x: 1328, startPoint y: 232, endPoint x: 1325, endPoint y: 247, distance: 15.3
click at [1328, 232] on select "-- Not Assigned -- Package 1" at bounding box center [1296, 235] width 86 height 25
select select "0"
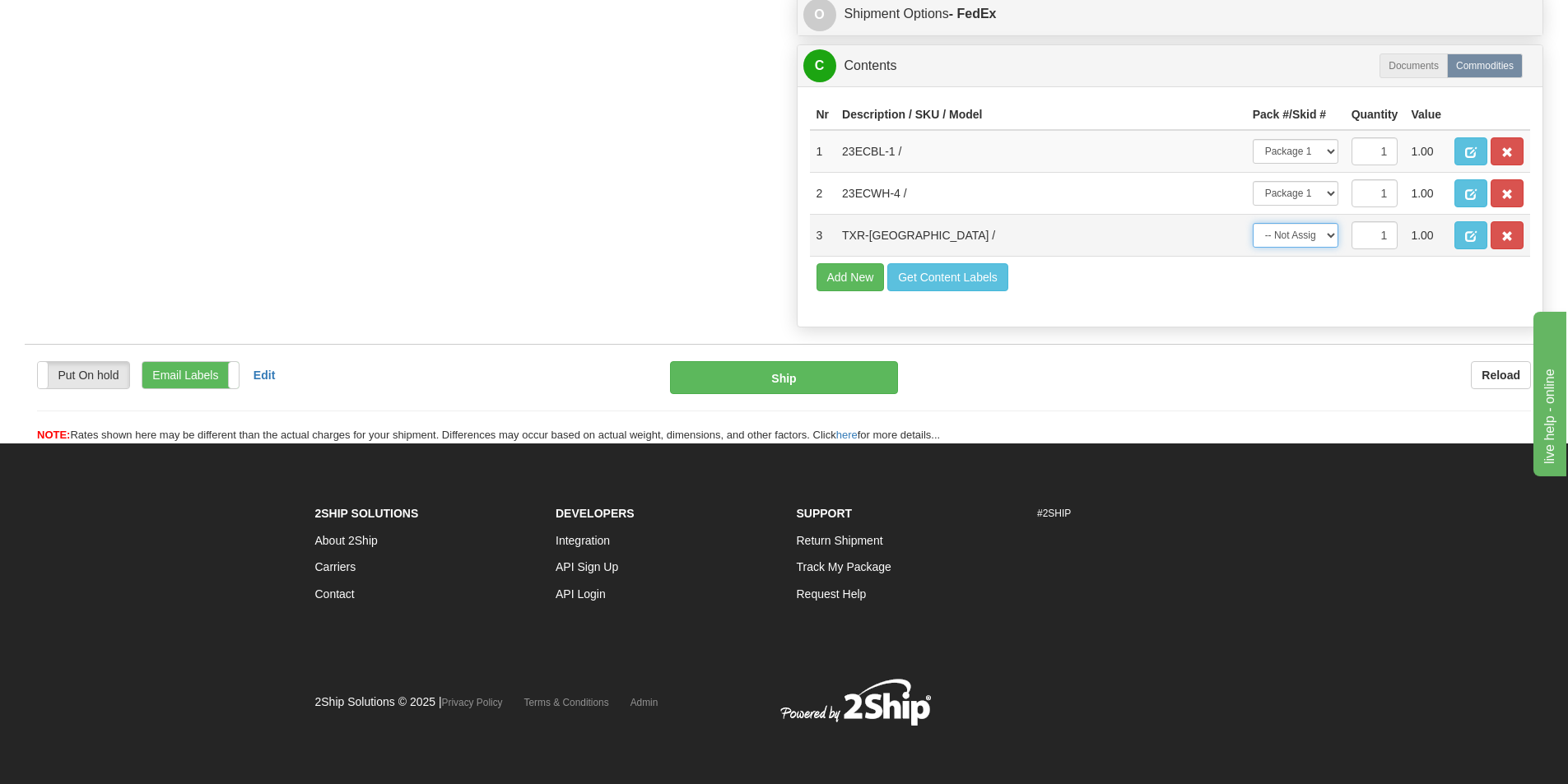
click at [1253, 223] on select "-- Not Assigned -- Package 1" at bounding box center [1296, 235] width 86 height 25
click at [830, 374] on button "Ship" at bounding box center [783, 378] width 228 height 33
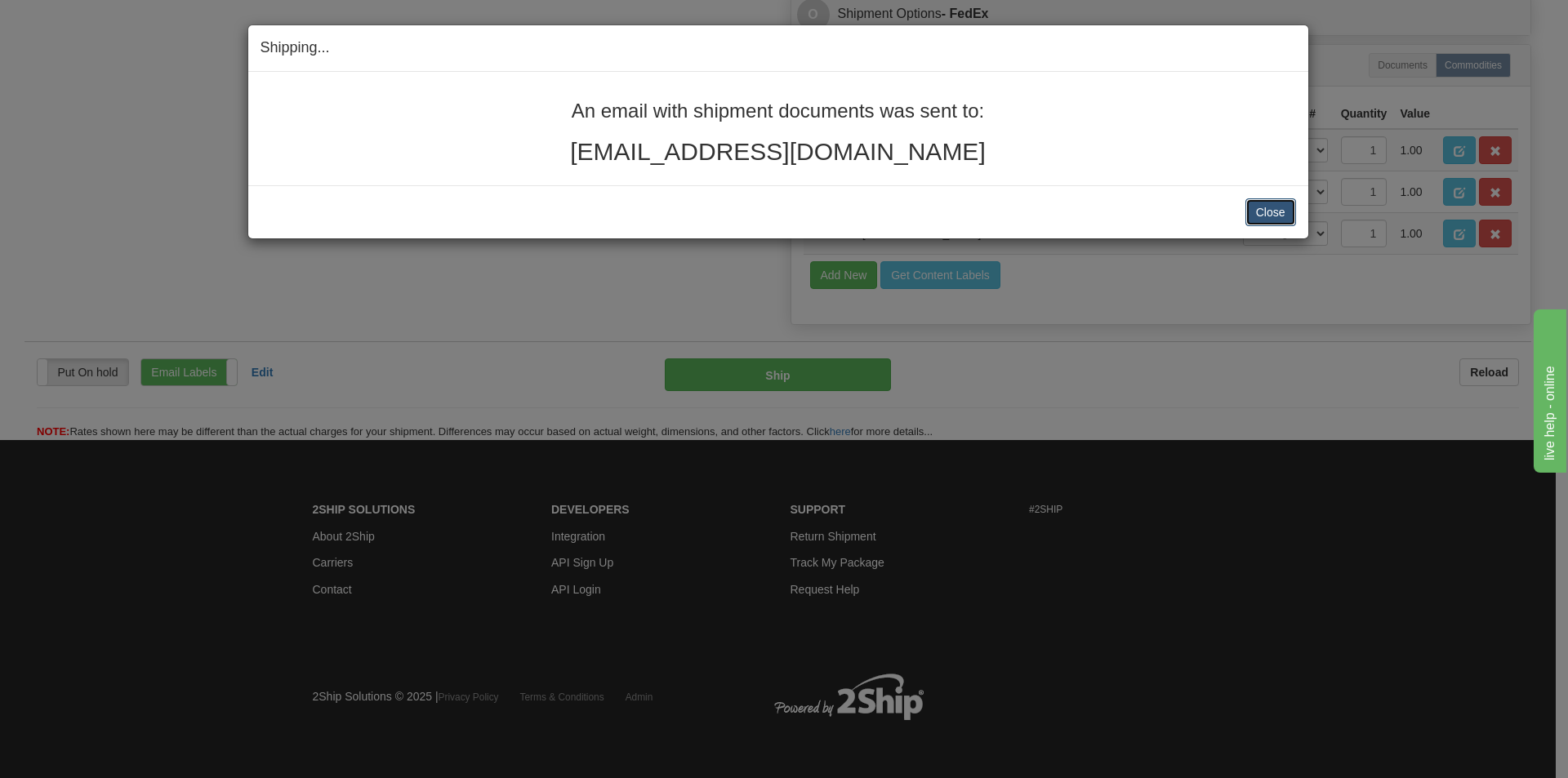
click at [1273, 215] on button "Close" at bounding box center [1271, 212] width 50 height 28
